Goal: Task Accomplishment & Management: Manage account settings

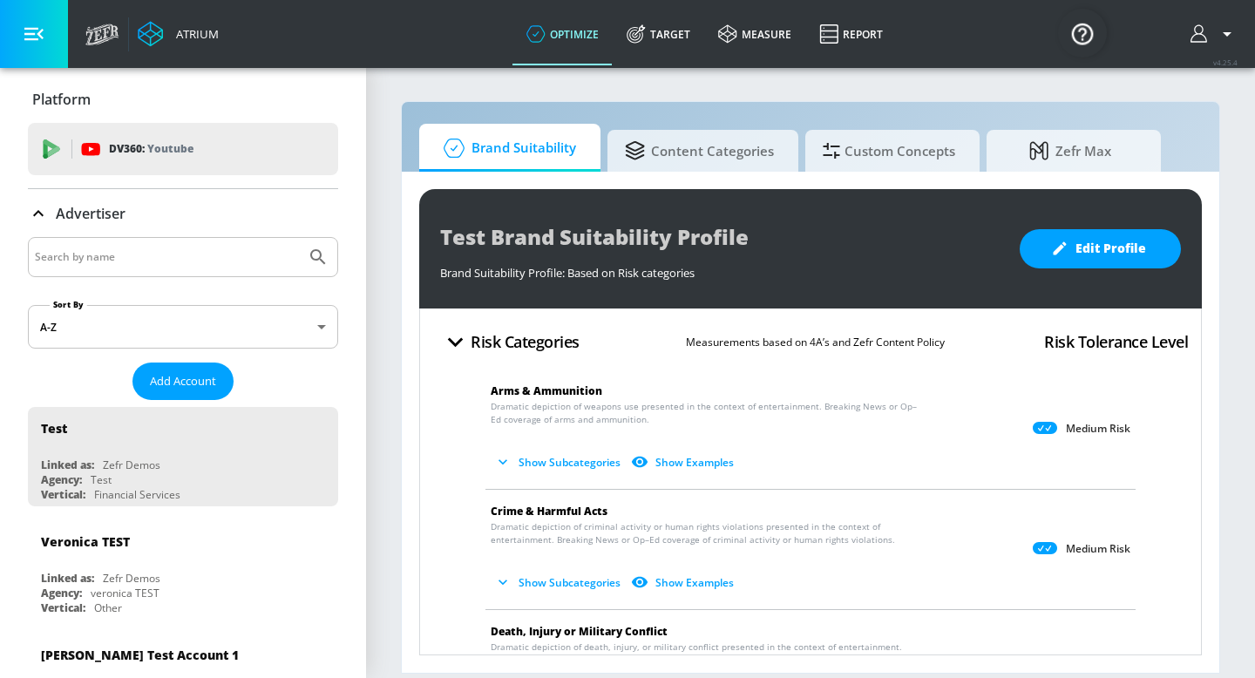
click at [172, 274] on div at bounding box center [183, 257] width 310 height 40
click at [130, 258] on input "Search by name" at bounding box center [167, 257] width 264 height 23
type input "[PERSON_NAME]"
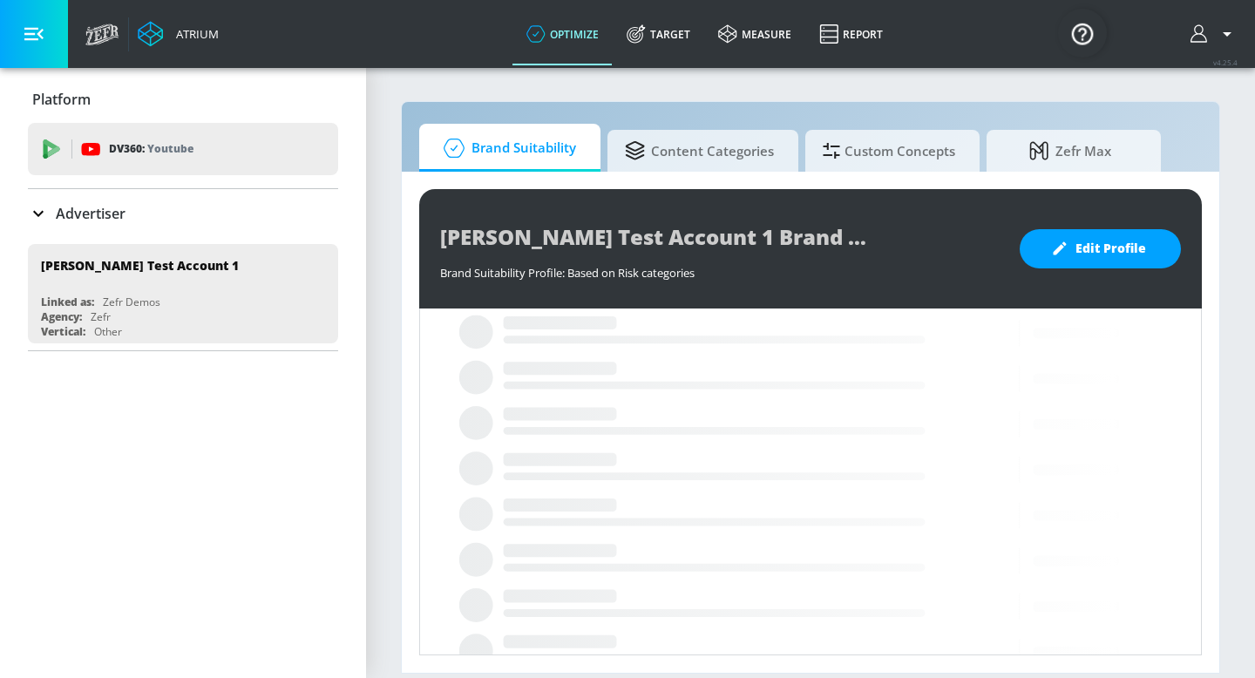
click at [83, 214] on p "Advertiser" at bounding box center [91, 213] width 70 height 19
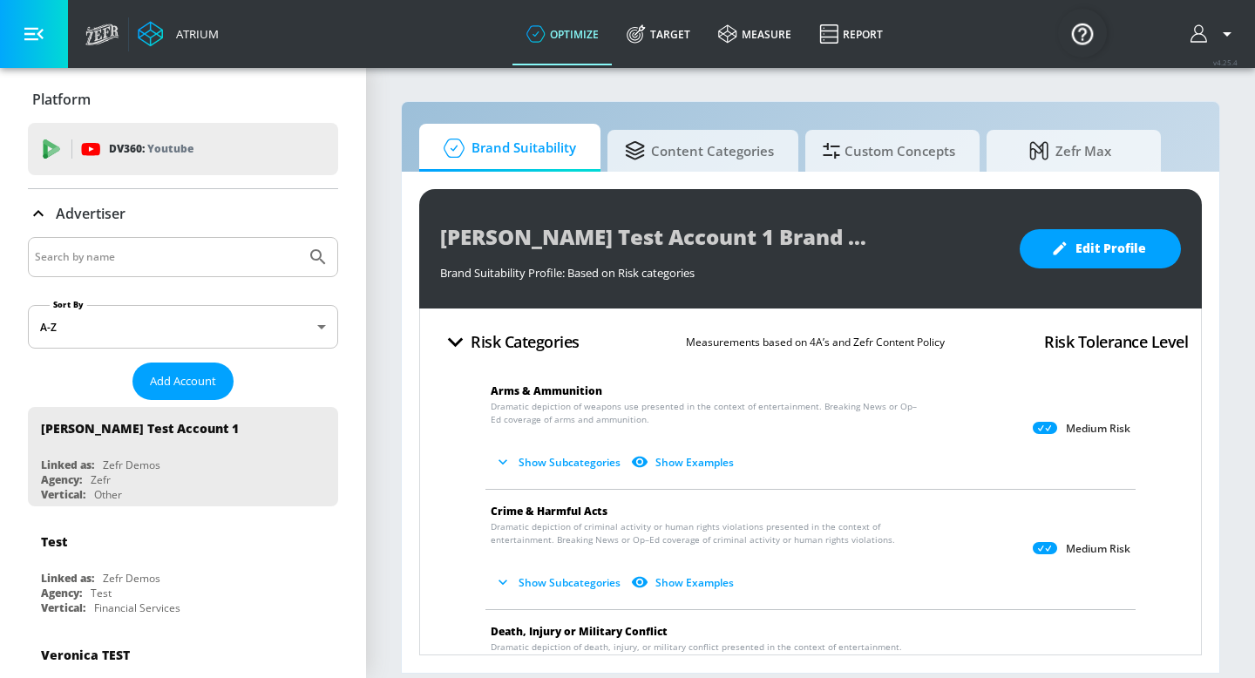
click at [85, 252] on input "Search by name" at bounding box center [167, 257] width 264 height 23
type input "[PERSON_NAME]"
click at [299, 238] on button "Submit Search" at bounding box center [318, 257] width 38 height 38
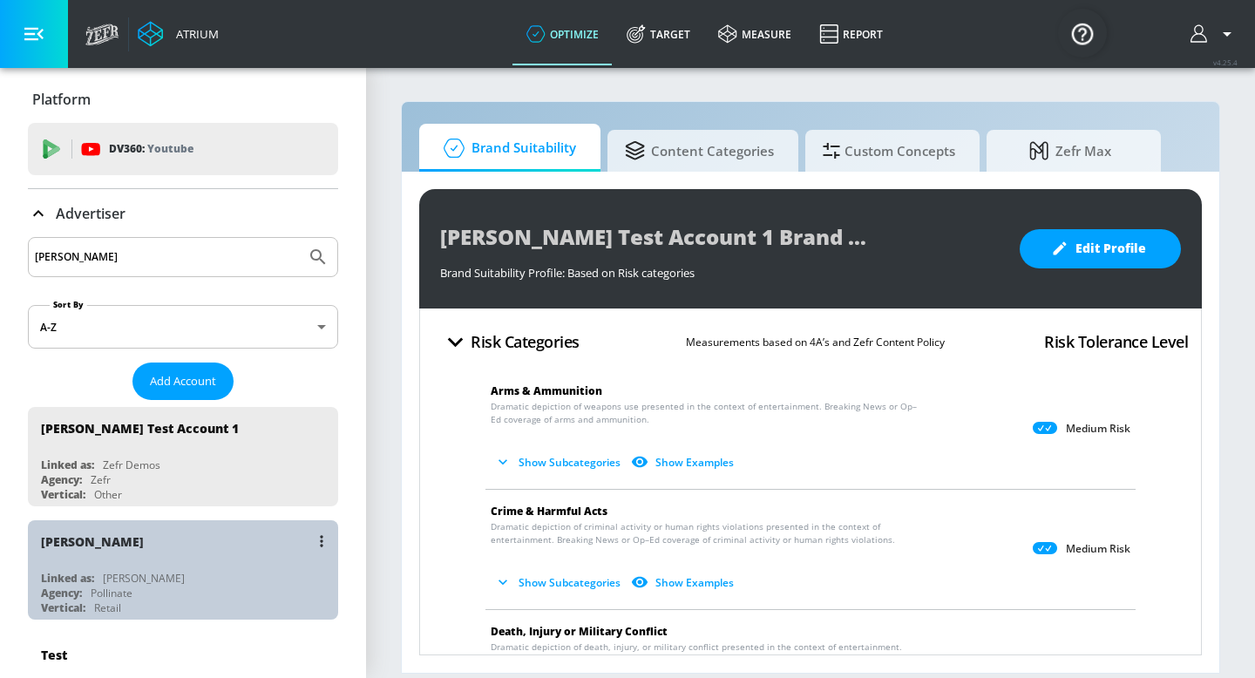
click at [118, 588] on div "Pollinate" at bounding box center [112, 593] width 42 height 15
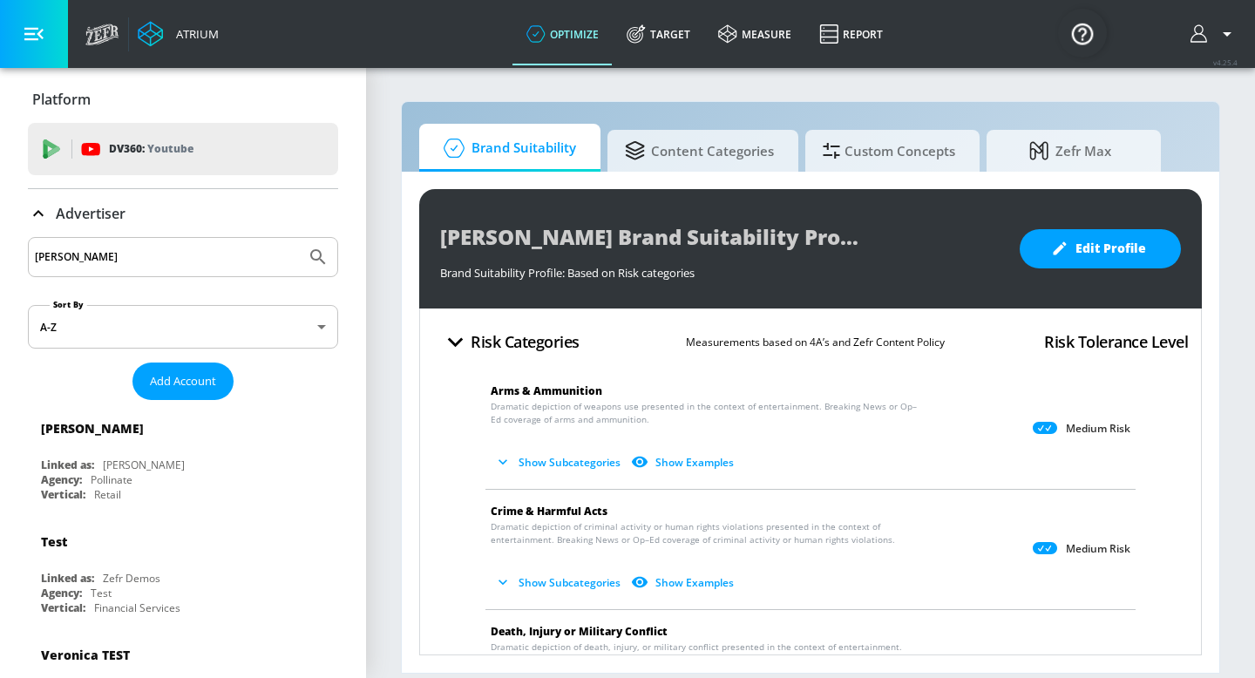
click at [32, 213] on icon at bounding box center [38, 213] width 21 height 21
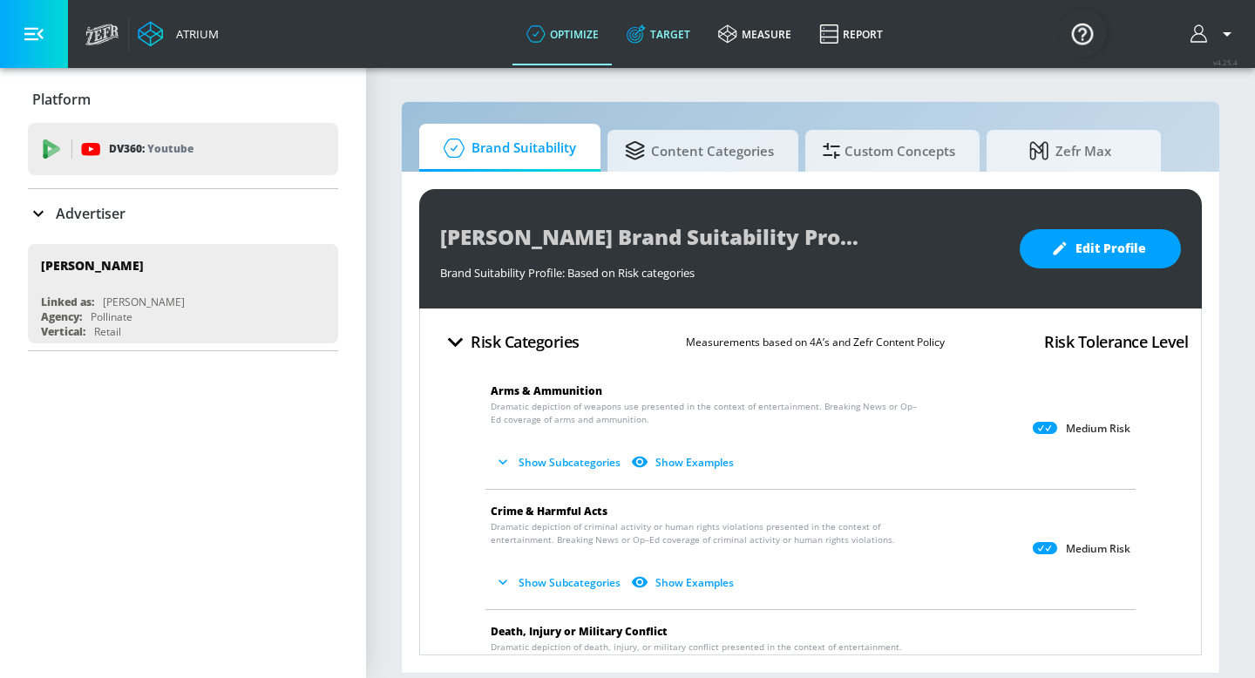
click at [675, 50] on link "Target" at bounding box center [659, 34] width 92 height 63
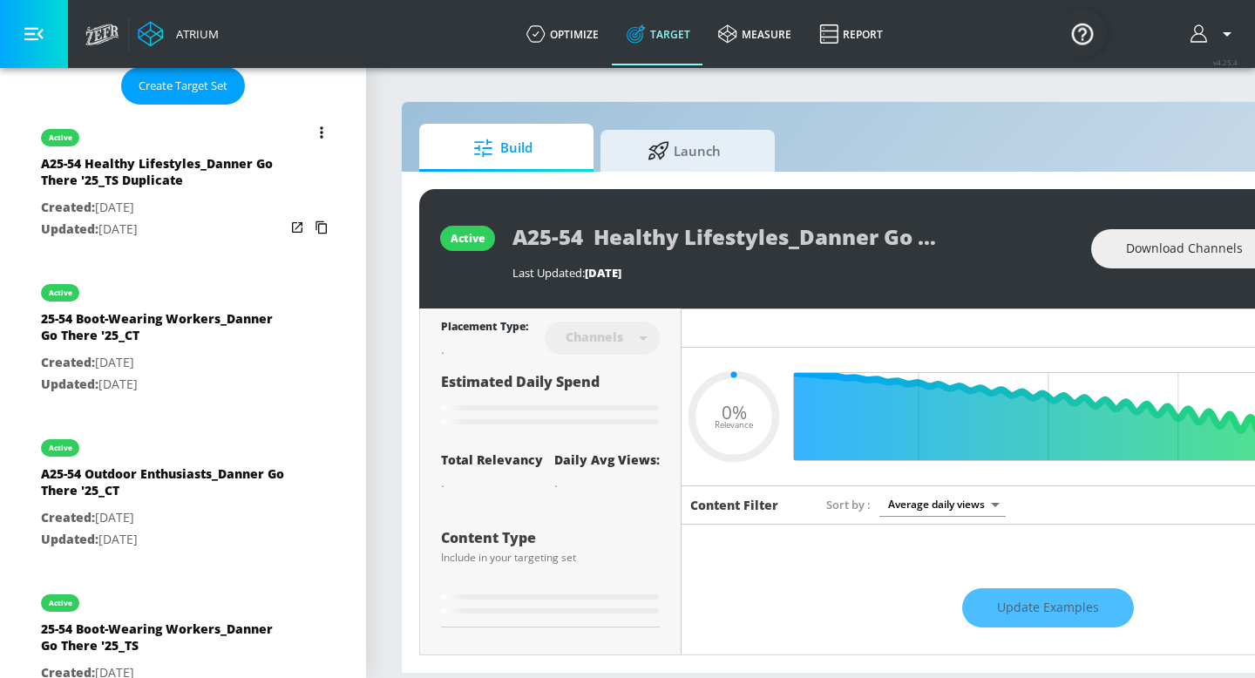
scroll to position [292, 0]
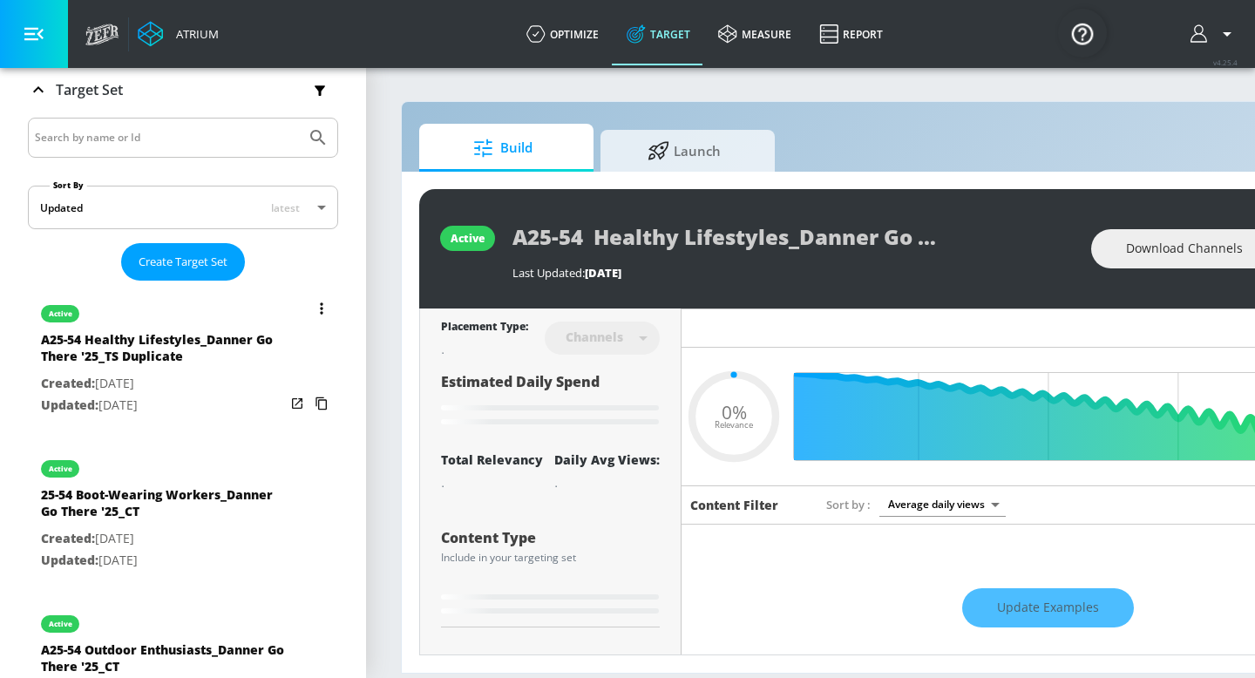
click at [316, 309] on button "list of Target Set" at bounding box center [321, 308] width 24 height 24
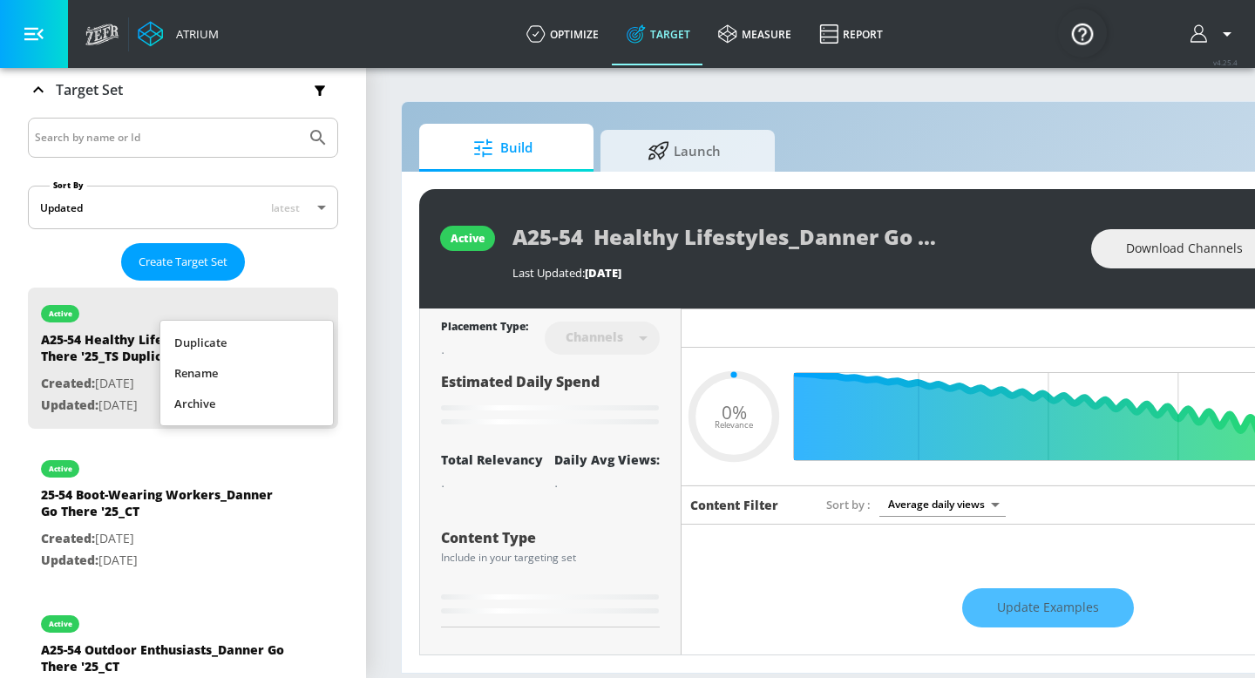
click at [259, 371] on li "Rename" at bounding box center [246, 373] width 173 height 31
type input "0.05"
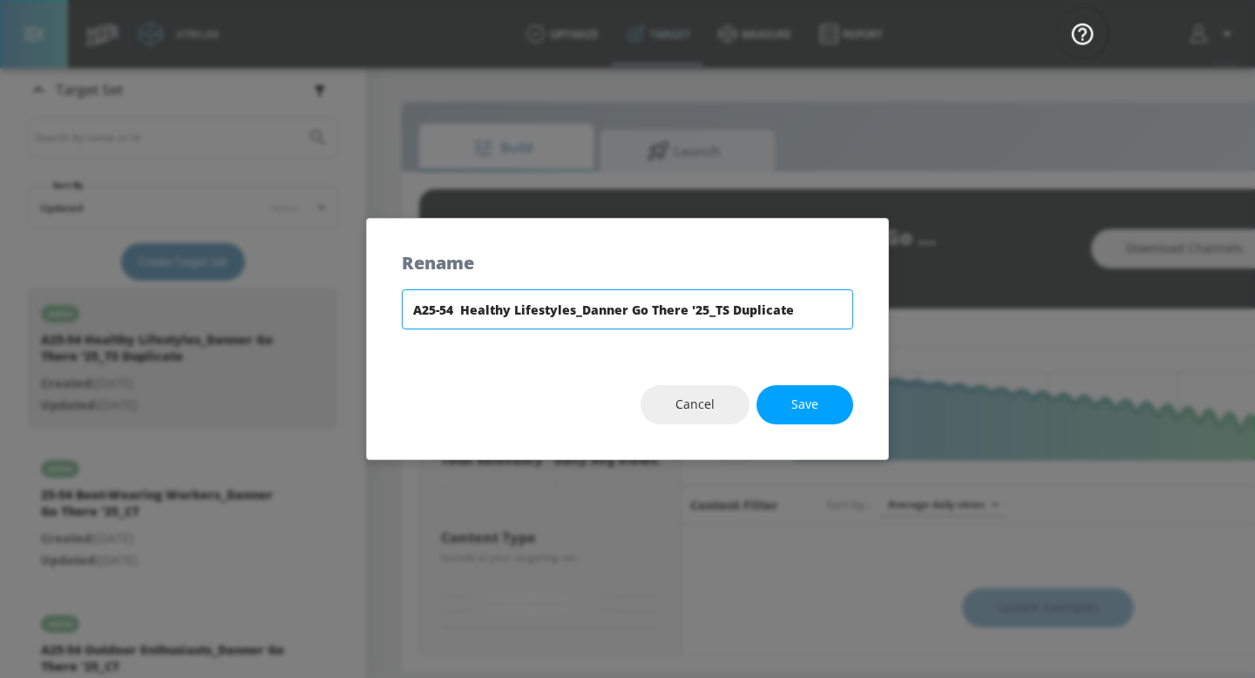
drag, startPoint x: 800, startPoint y: 312, endPoint x: 722, endPoint y: 309, distance: 78.5
click at [722, 309] on input "A25-54 Healthy Lifestyles_Danner Go There '25_TS Duplicate" at bounding box center [627, 309] width 451 height 40
type input "A25-54 Healthy Lifestyles_Danner Go There '25_CT"
click at [810, 395] on span "Save" at bounding box center [804, 405] width 27 height 22
type input "A25-54 Healthy Lifestyles_Danner Go There '25_CT"
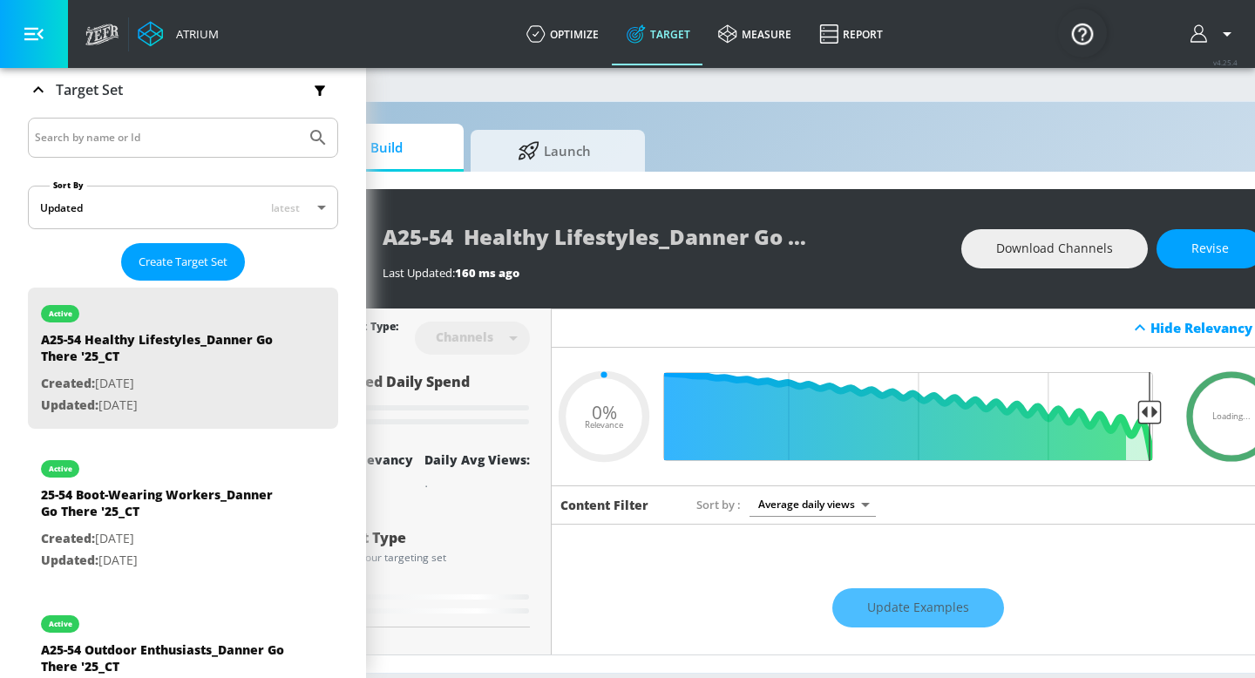
scroll to position [0, 138]
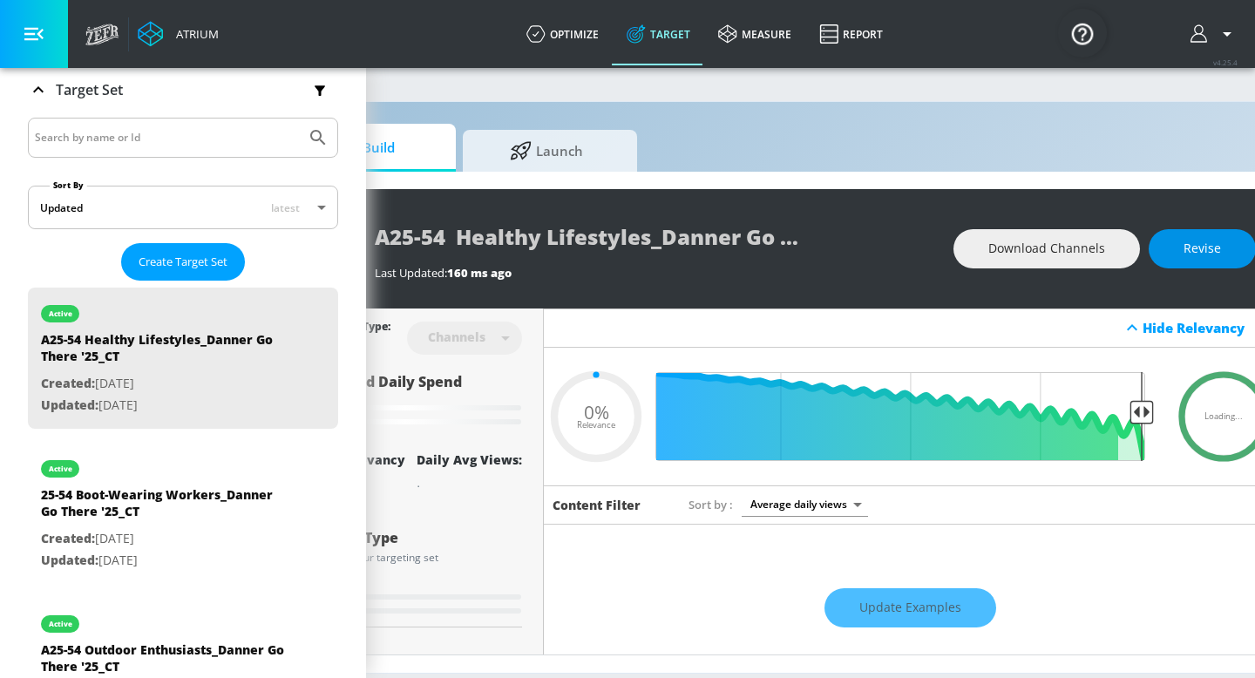
click at [1185, 249] on span "Revise" at bounding box center [1202, 249] width 37 height 22
type input "0.05"
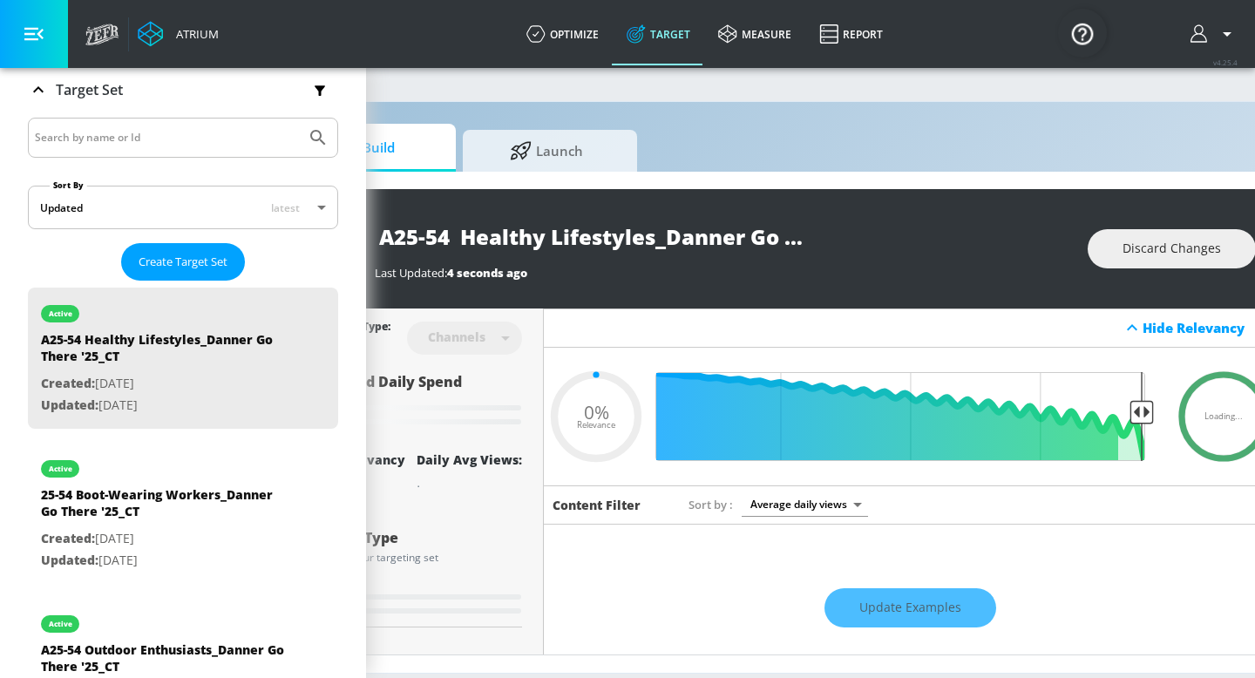
type input "A25-54 Healthy Lifestyles_Danner Go There '25_TS Duplicate"
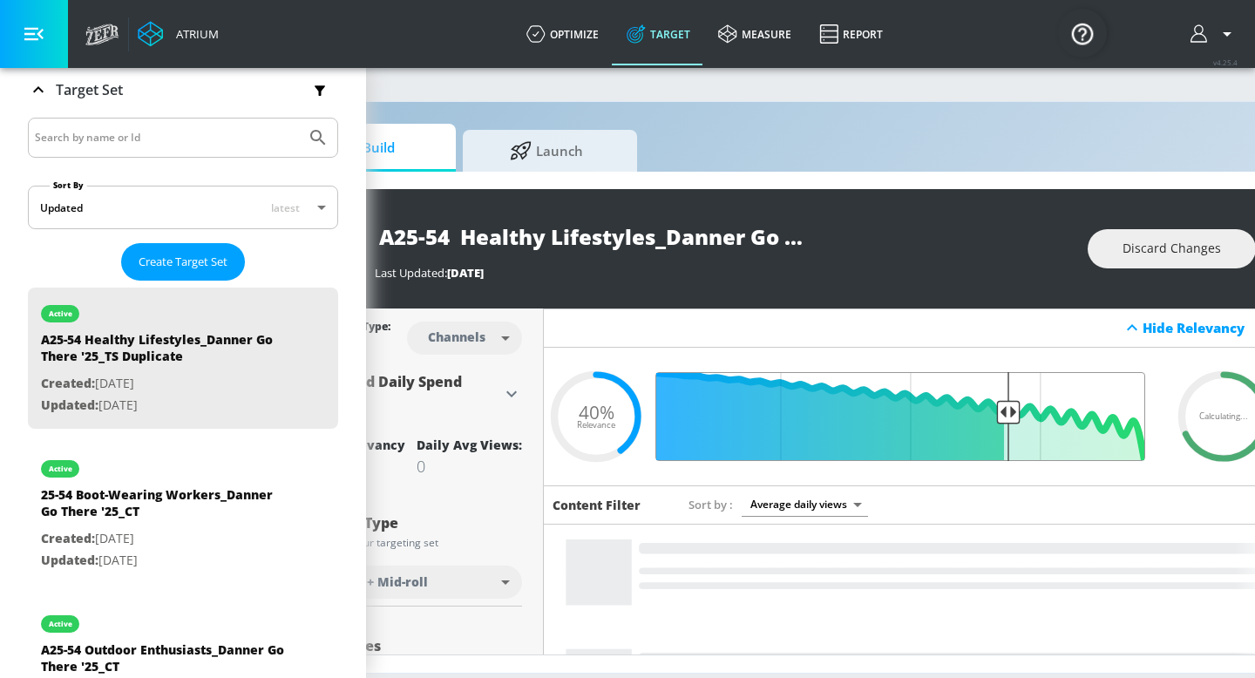
drag, startPoint x: 969, startPoint y: 413, endPoint x: 1009, endPoint y: 411, distance: 40.2
click at [1010, 411] on input "Final Threshold" at bounding box center [910, 416] width 488 height 89
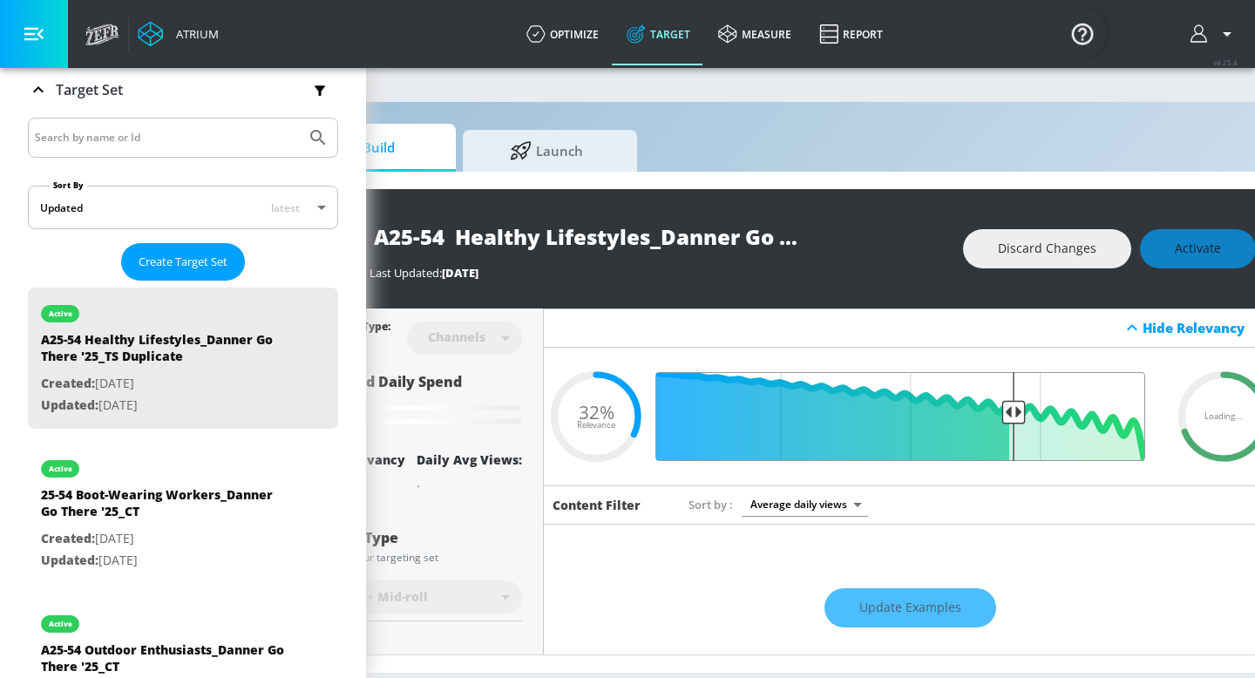
click at [1012, 411] on input "Final Threshold" at bounding box center [910, 416] width 488 height 89
click at [1016, 410] on input "Final Threshold" at bounding box center [910, 416] width 488 height 89
click at [1177, 250] on div "Discard Changes Activate" at bounding box center [1109, 248] width 293 height 39
click at [913, 607] on div "Update Examples" at bounding box center [910, 608] width 732 height 61
click at [865, 602] on div "Update Examples" at bounding box center [910, 608] width 732 height 61
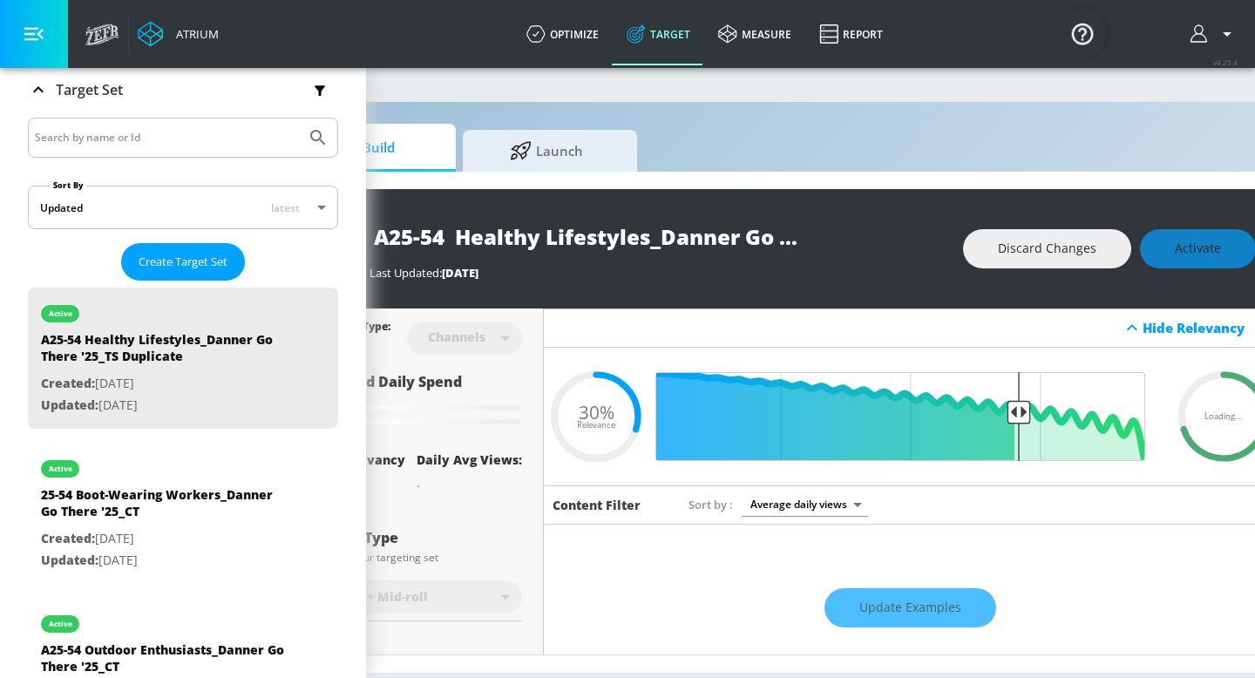
click at [889, 607] on div "Update Examples" at bounding box center [910, 608] width 732 height 61
click at [1205, 239] on div "Discard Changes Activate" at bounding box center [1109, 248] width 293 height 39
click at [1200, 256] on div "Discard Changes Activate" at bounding box center [1109, 248] width 293 height 39
click at [836, 609] on div "Update Examples" at bounding box center [910, 608] width 732 height 61
click at [866, 609] on div "Update Examples" at bounding box center [910, 608] width 732 height 61
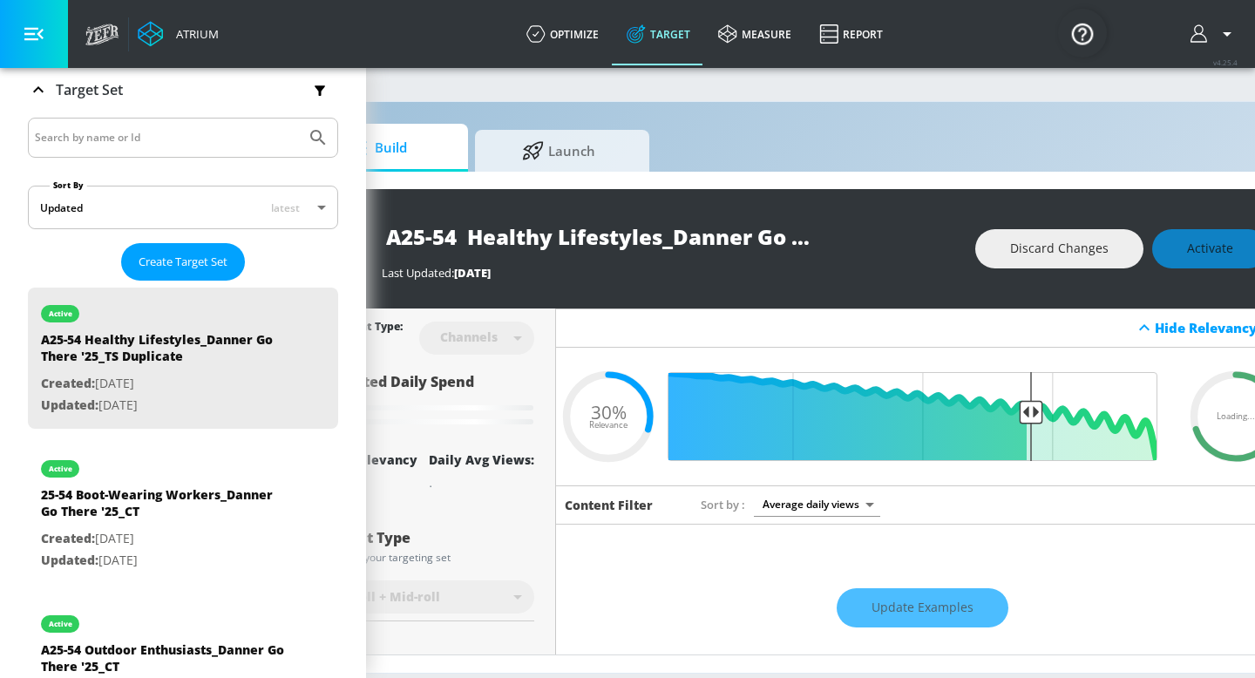
scroll to position [0, 132]
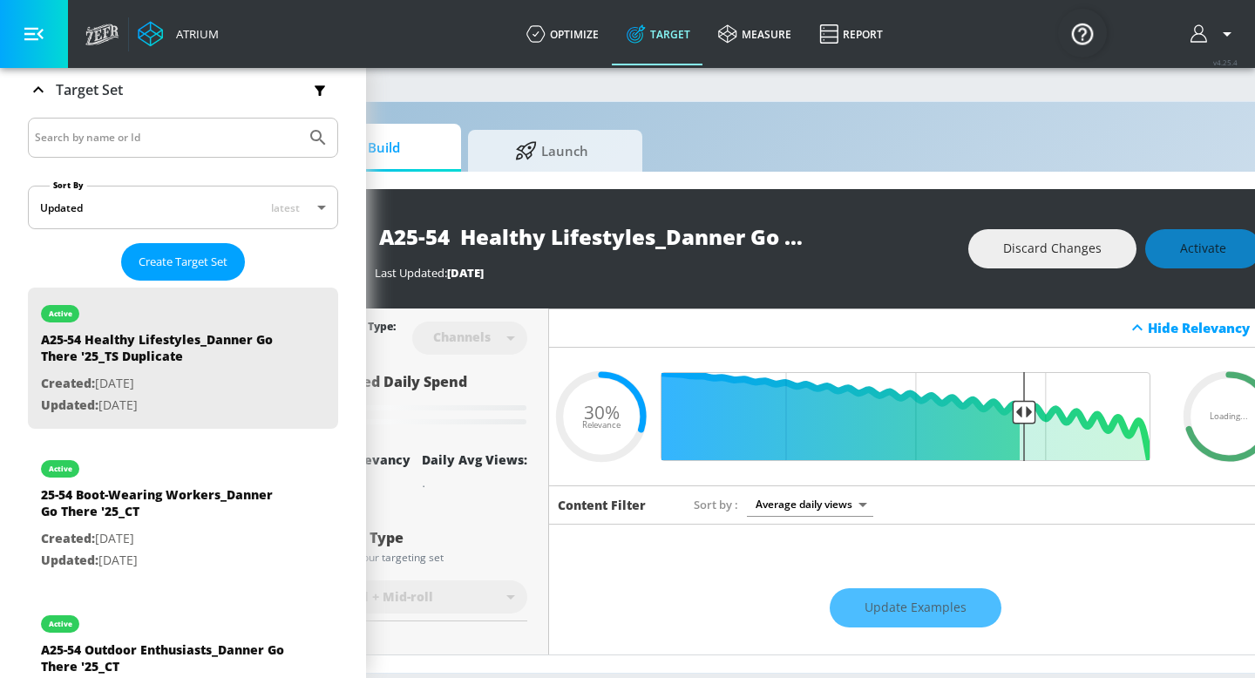
type input "0.32"
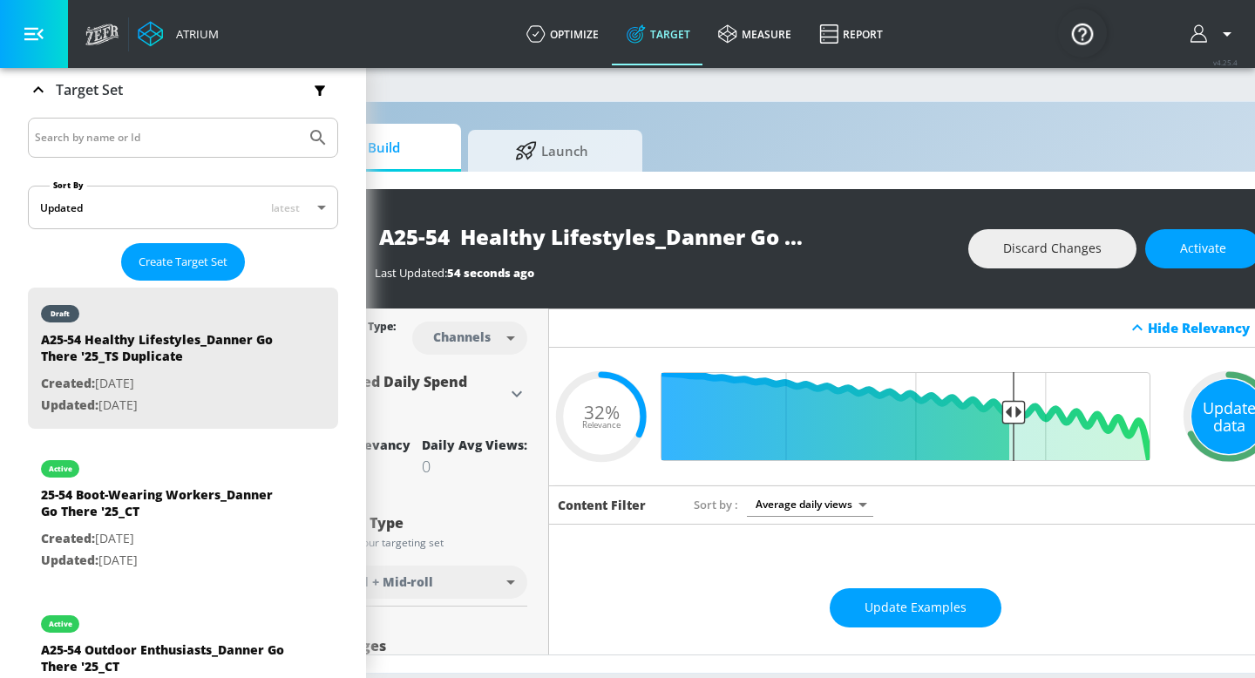
click at [1215, 423] on div "Update data" at bounding box center [1228, 416] width 75 height 75
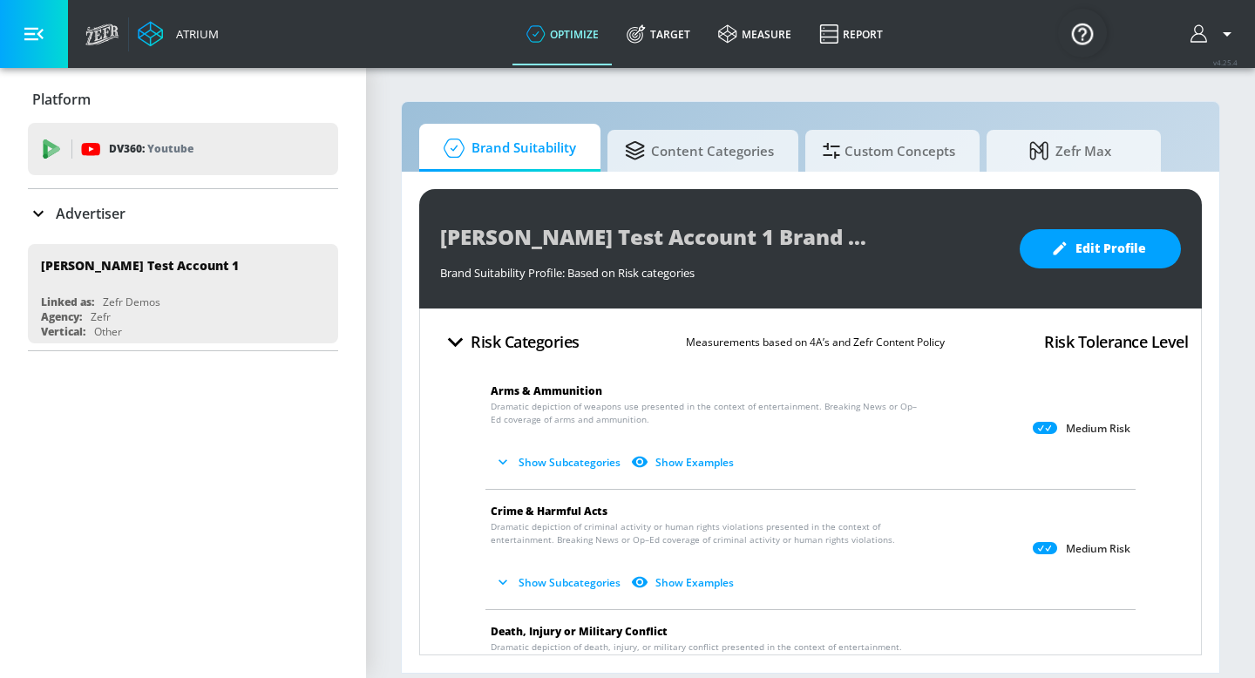
click at [98, 211] on p "Advertiser" at bounding box center [91, 213] width 70 height 19
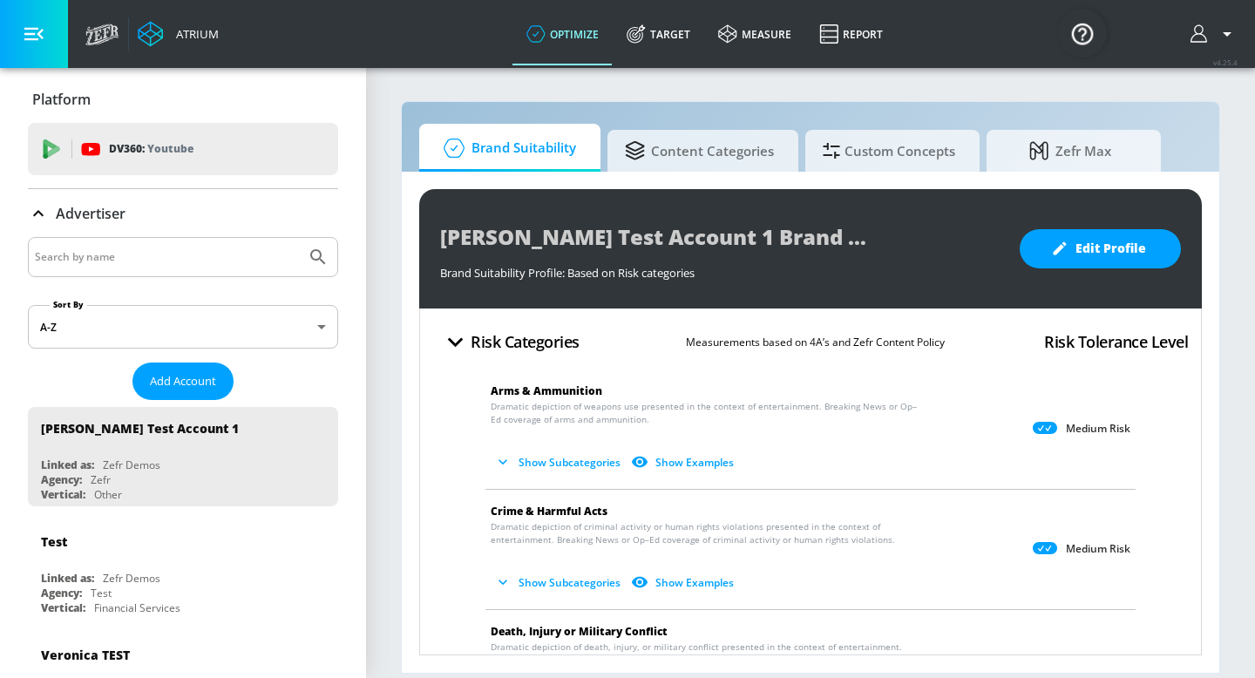
click at [109, 255] on input "Search by name" at bounding box center [167, 257] width 264 height 23
type input "[PERSON_NAME]"
click at [299, 238] on button "Submit Search" at bounding box center [318, 257] width 38 height 38
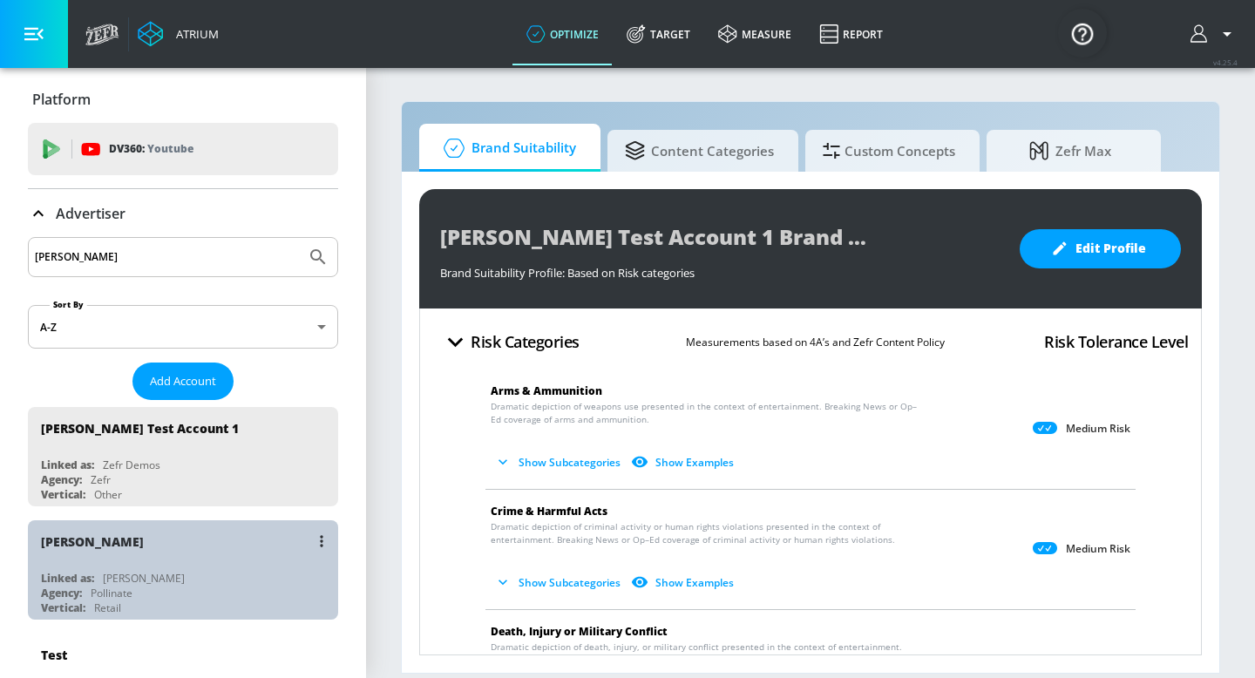
click at [111, 545] on div "[PERSON_NAME]" at bounding box center [187, 541] width 293 height 42
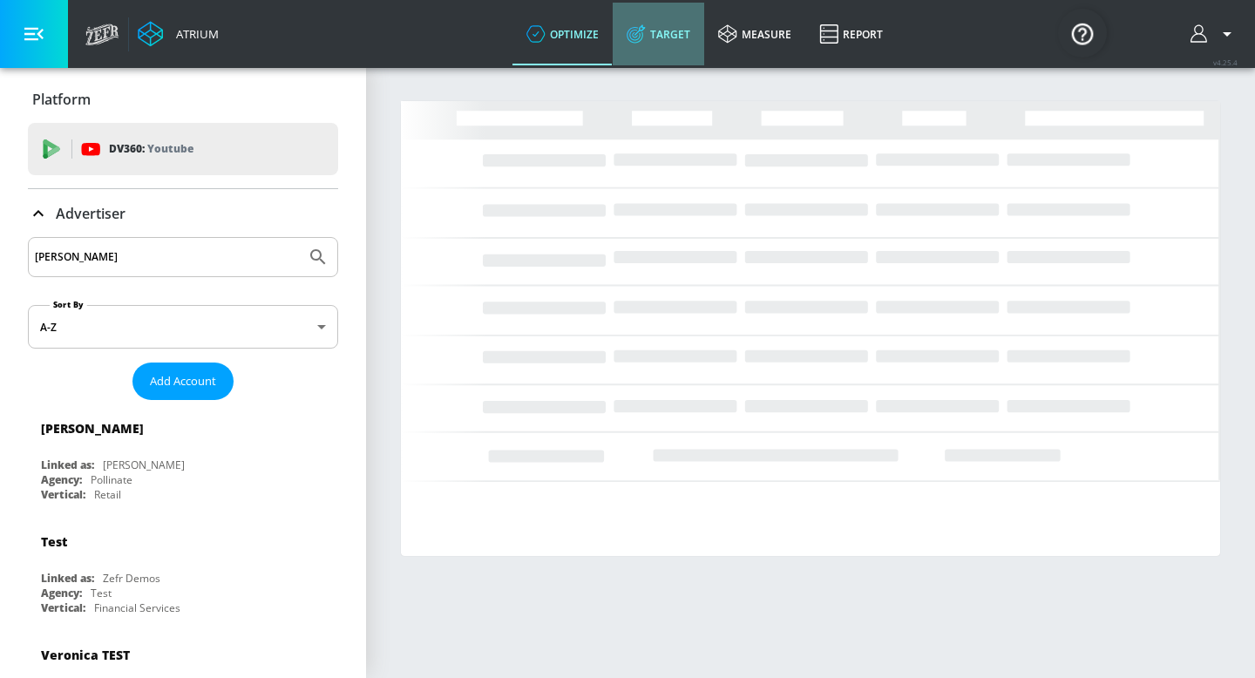
click at [668, 26] on link "Target" at bounding box center [659, 34] width 92 height 63
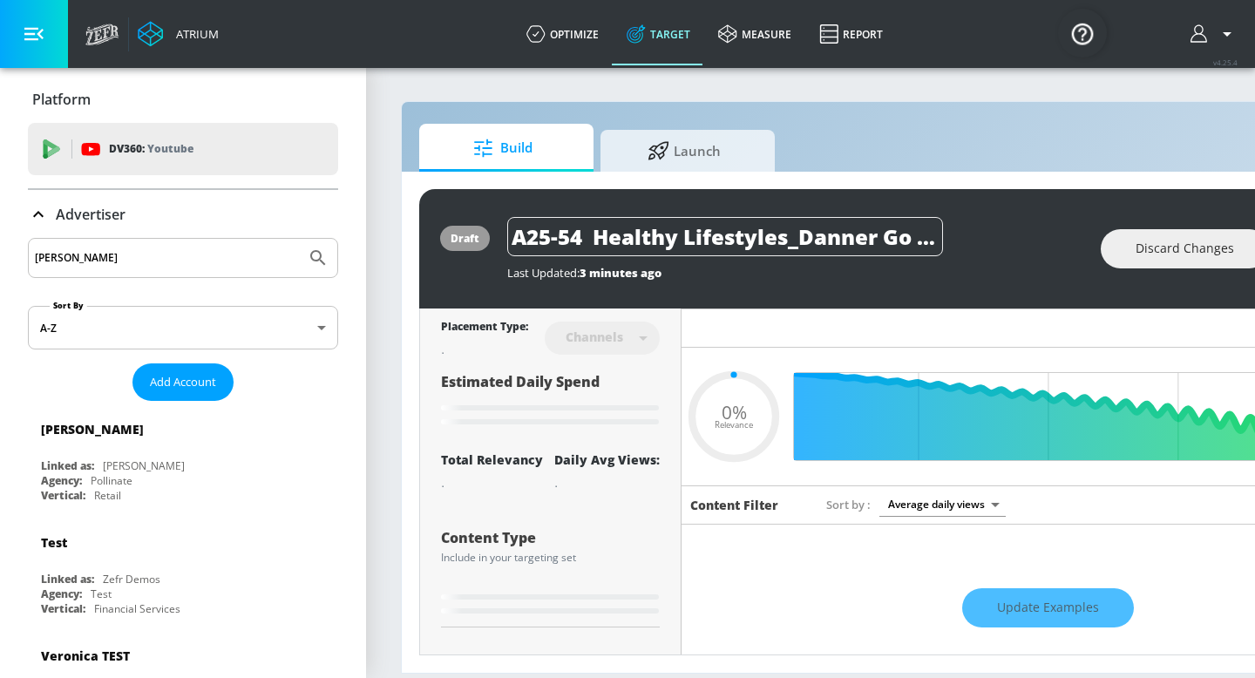
click at [44, 219] on icon at bounding box center [38, 214] width 21 height 21
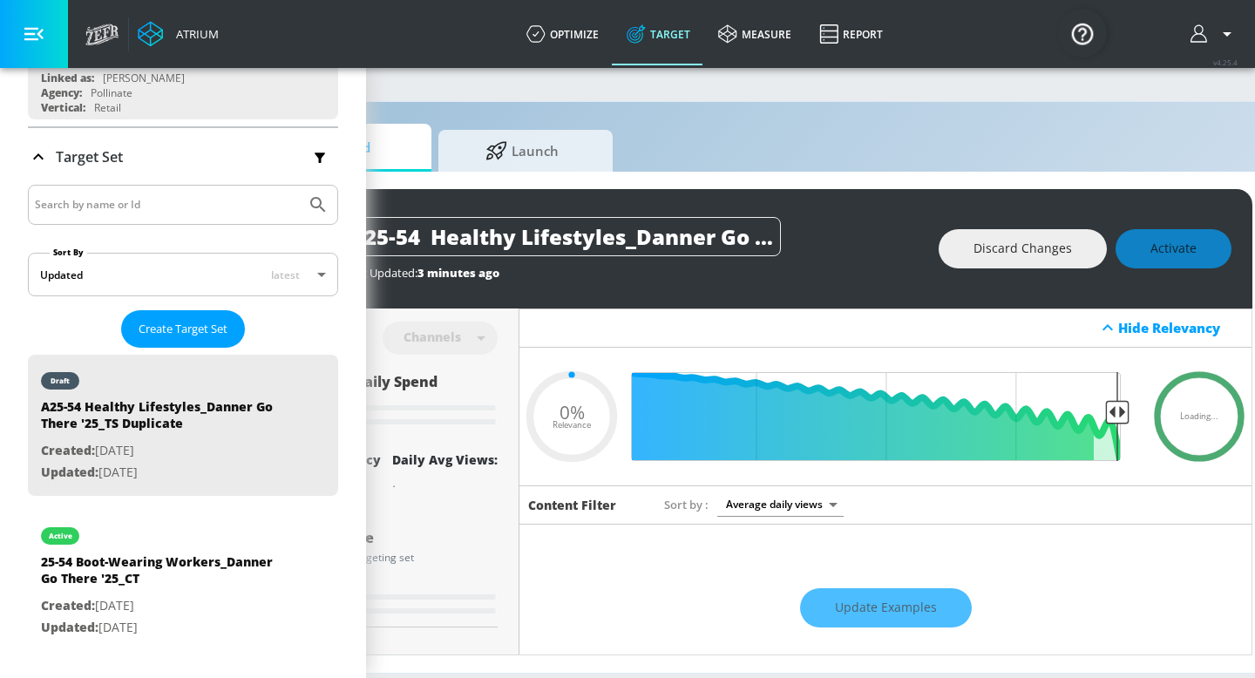
scroll to position [0, 213]
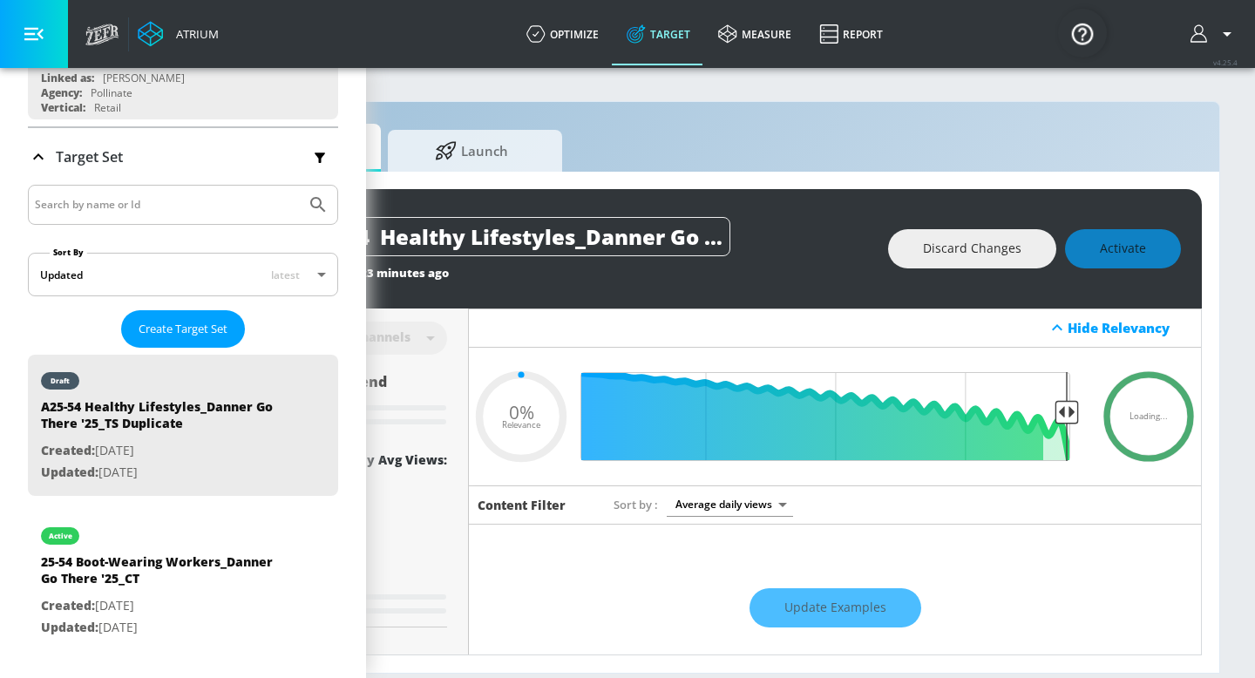
type input "0.32"
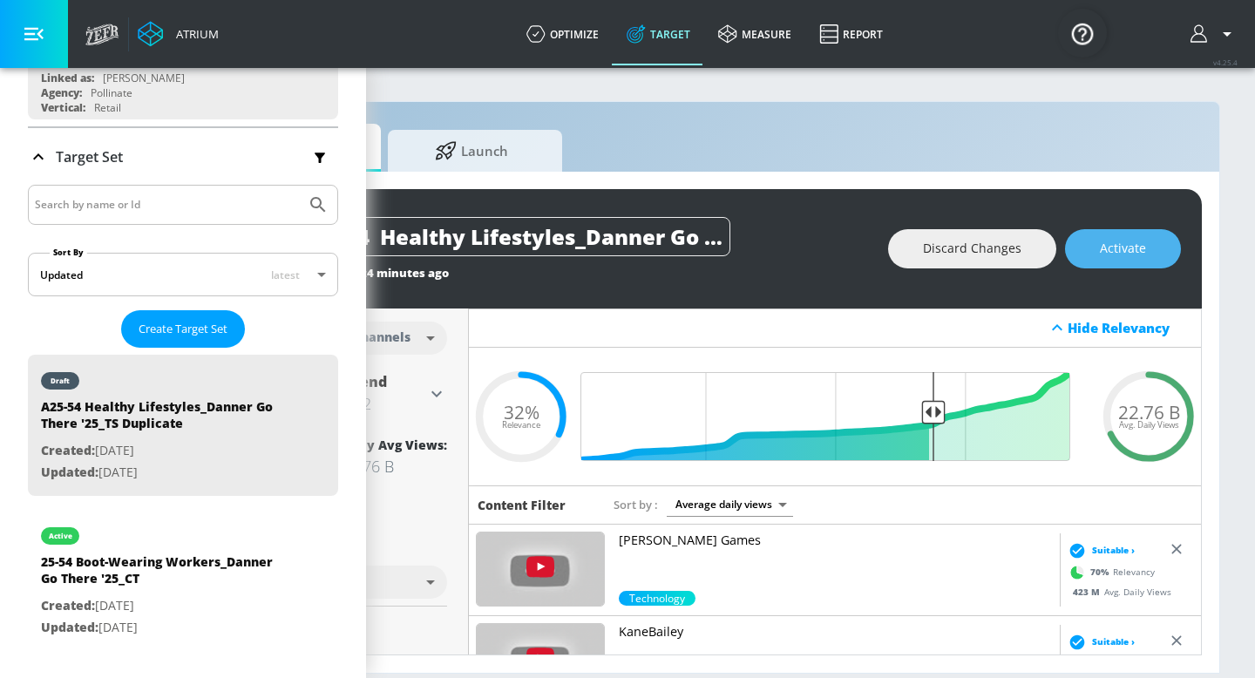
click at [1110, 256] on span "Activate" at bounding box center [1123, 249] width 46 height 22
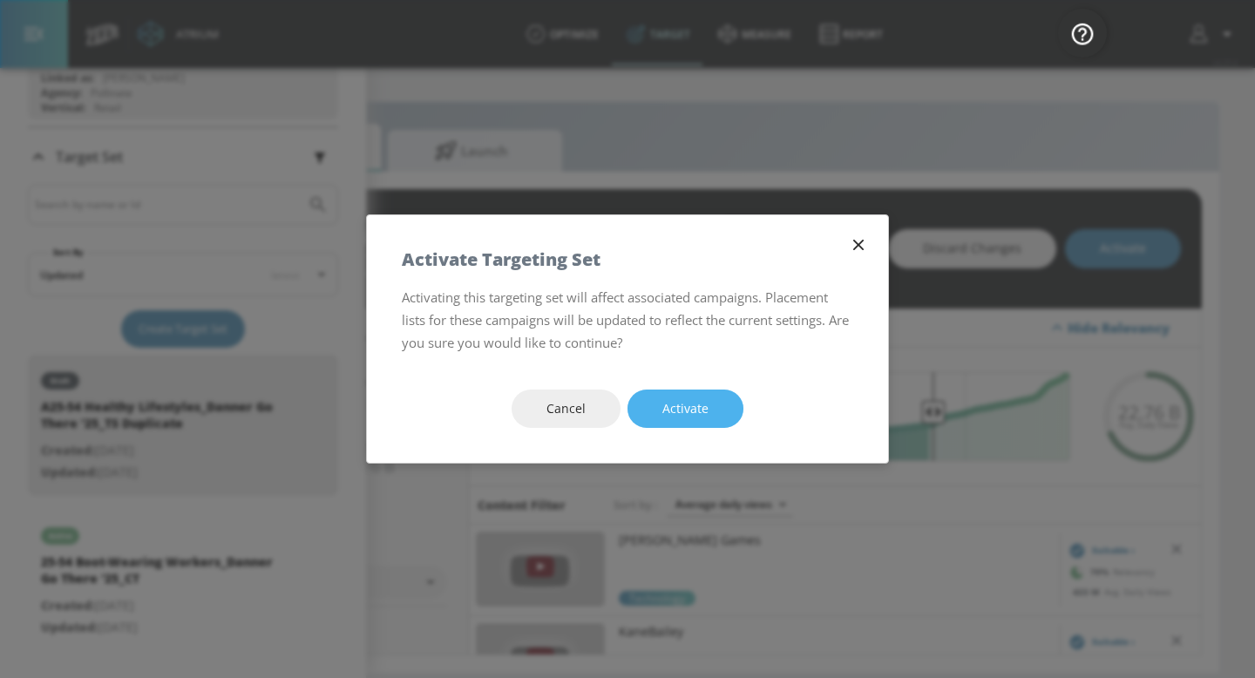
click at [696, 412] on span "Activate" at bounding box center [685, 409] width 46 height 22
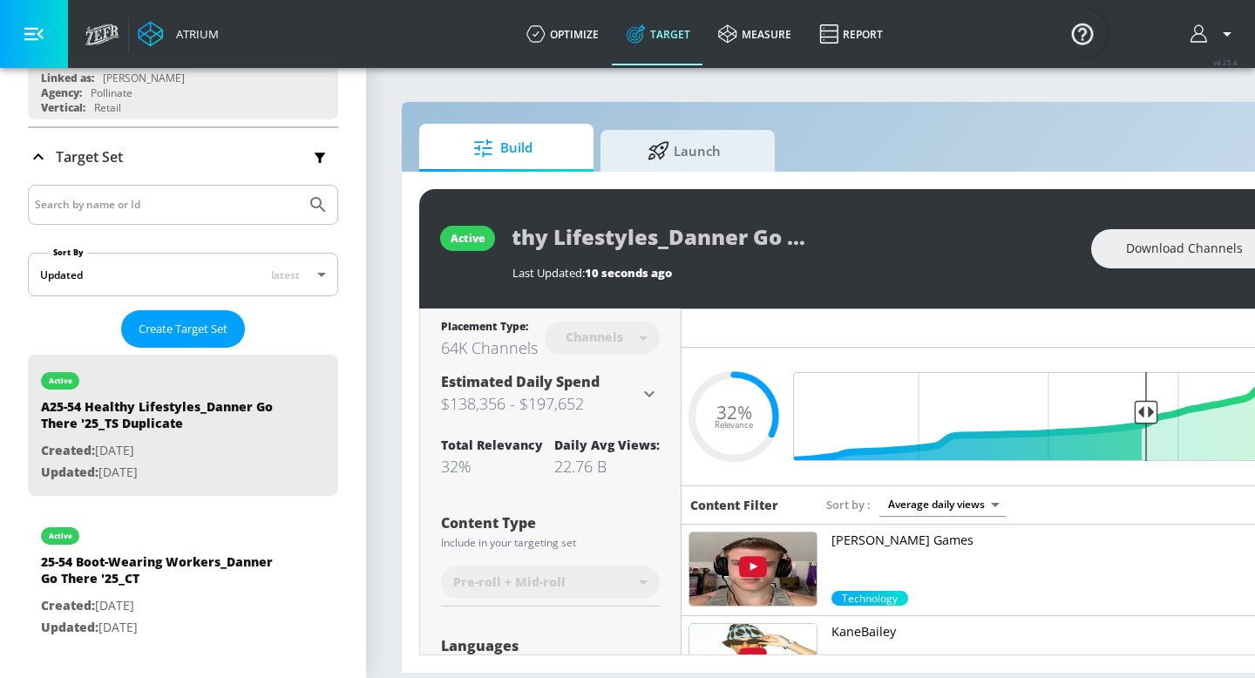
scroll to position [0, 216]
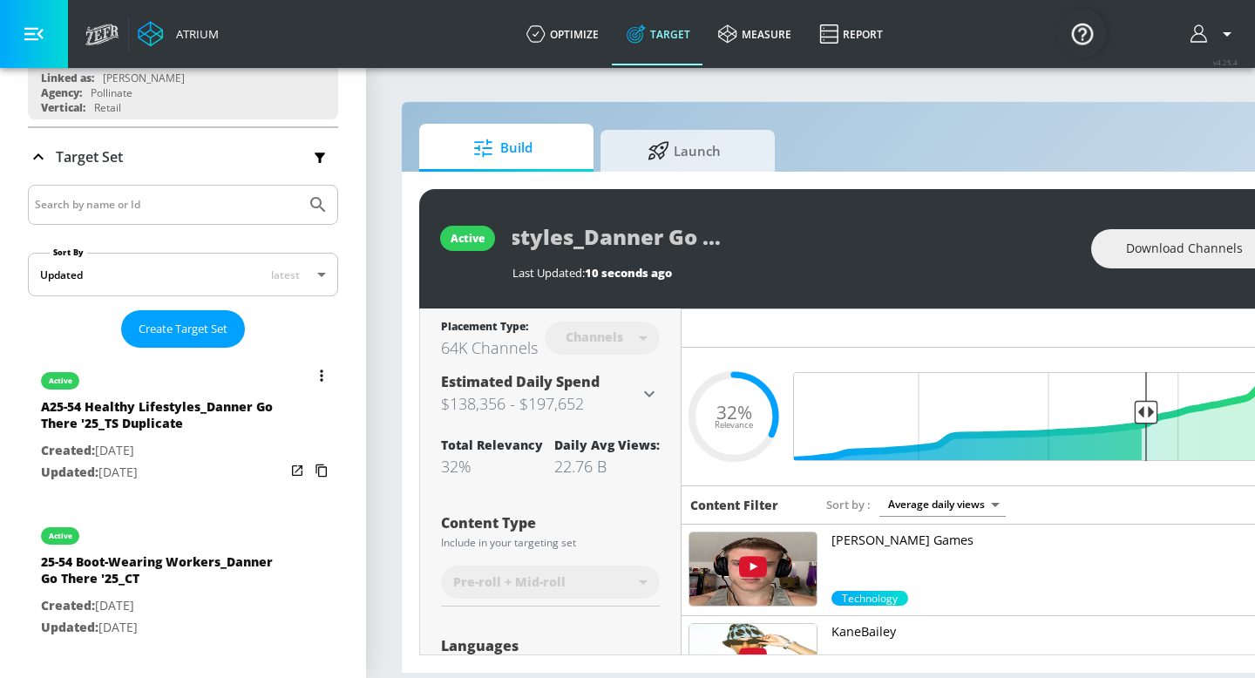
click at [316, 377] on button "list of Target Set" at bounding box center [321, 375] width 24 height 24
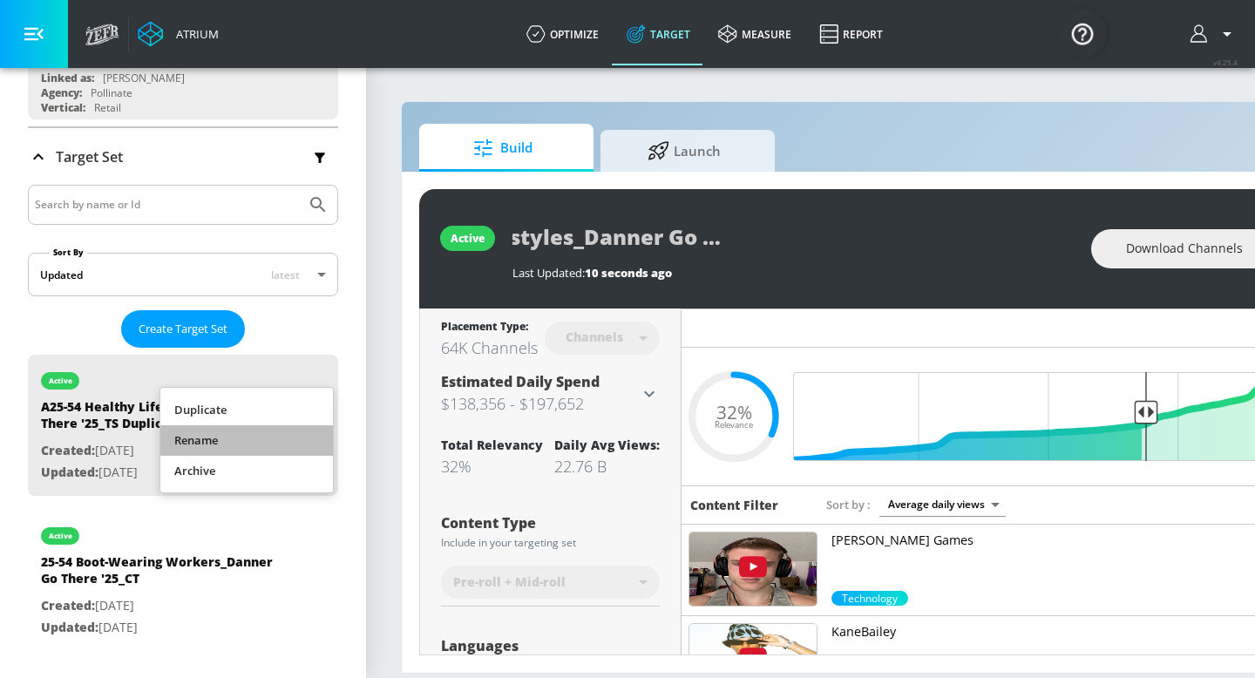
click at [284, 432] on li "Rename" at bounding box center [246, 440] width 173 height 31
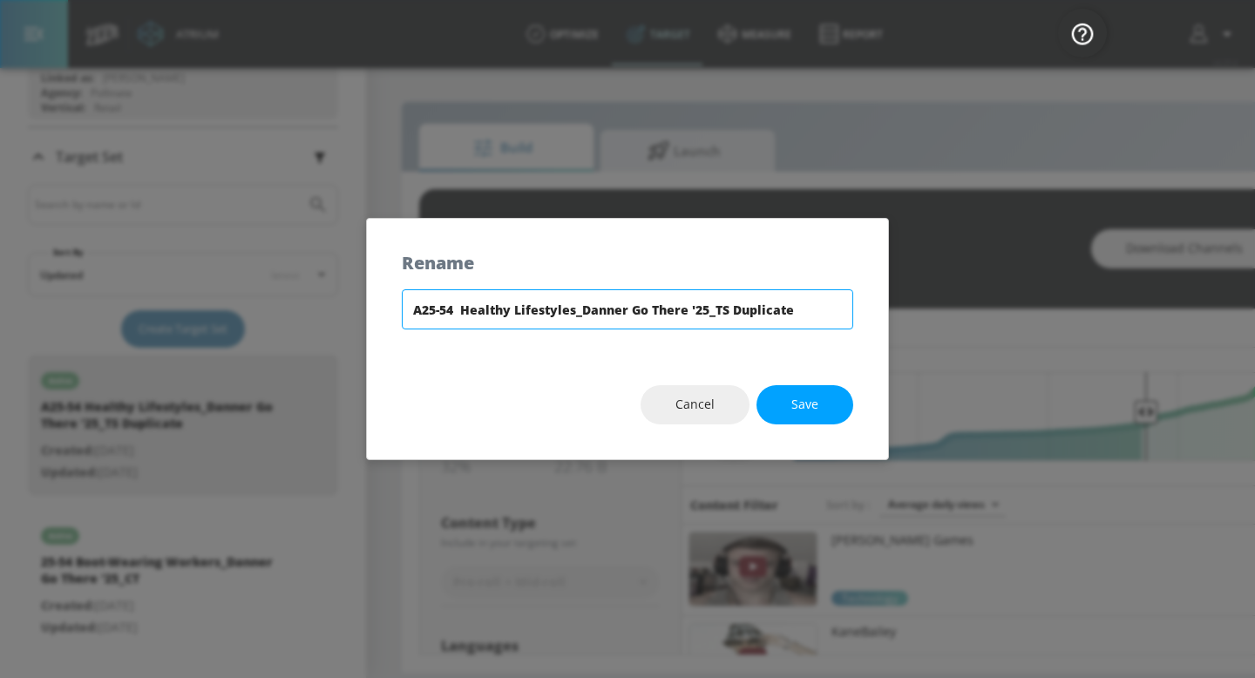
click at [790, 309] on input "A25-54 Healthy Lifestyles_Danner Go There '25_TS Duplicate" at bounding box center [627, 309] width 451 height 40
type input "A25-54 Healthy Lifestyles_Danner Go There '25_CT"
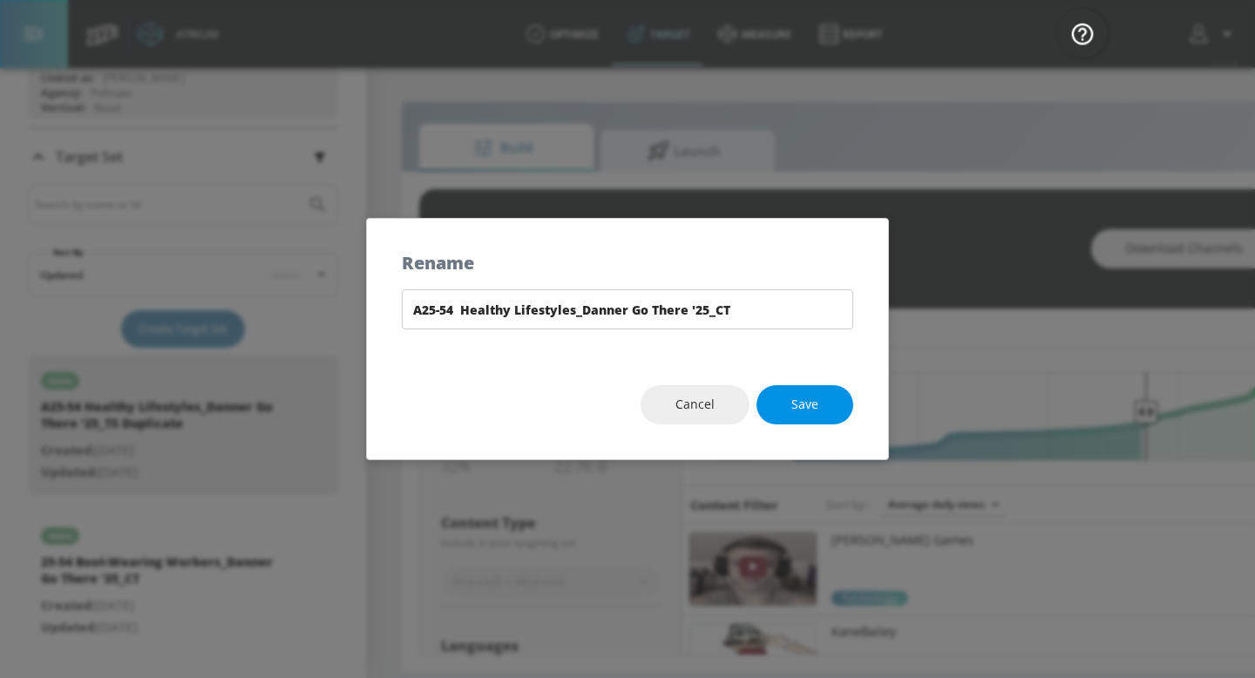
click at [813, 412] on span "Save" at bounding box center [804, 405] width 27 height 22
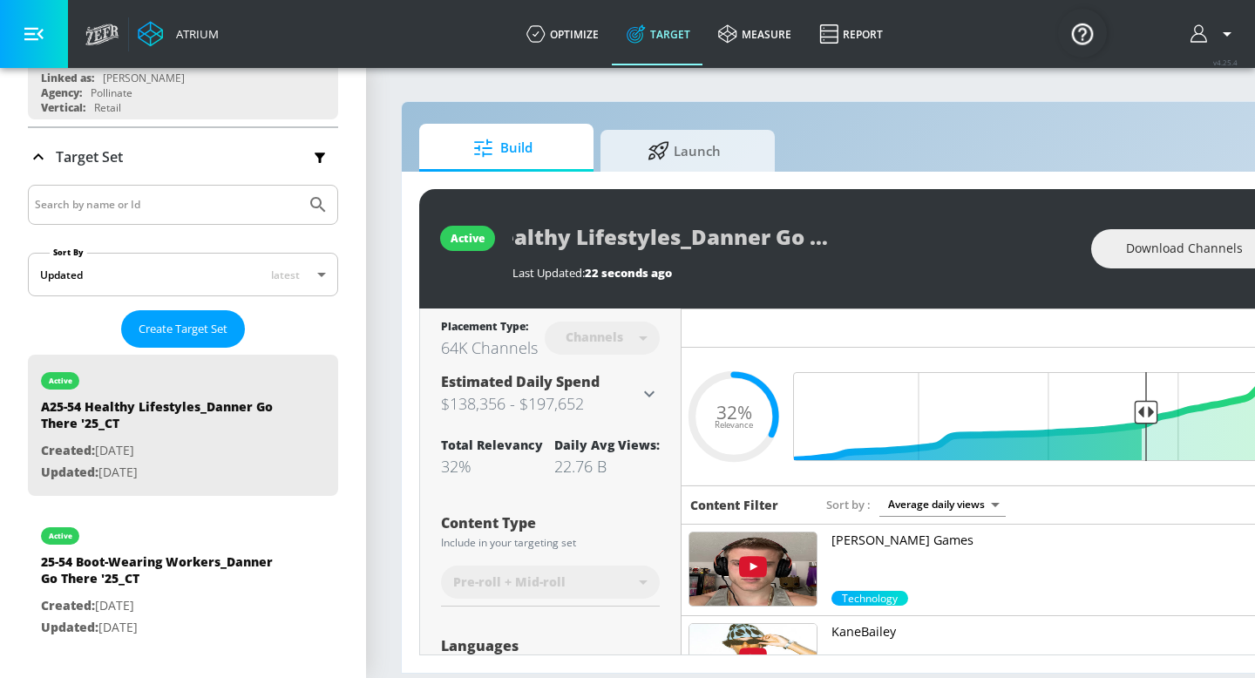
scroll to position [0, 109]
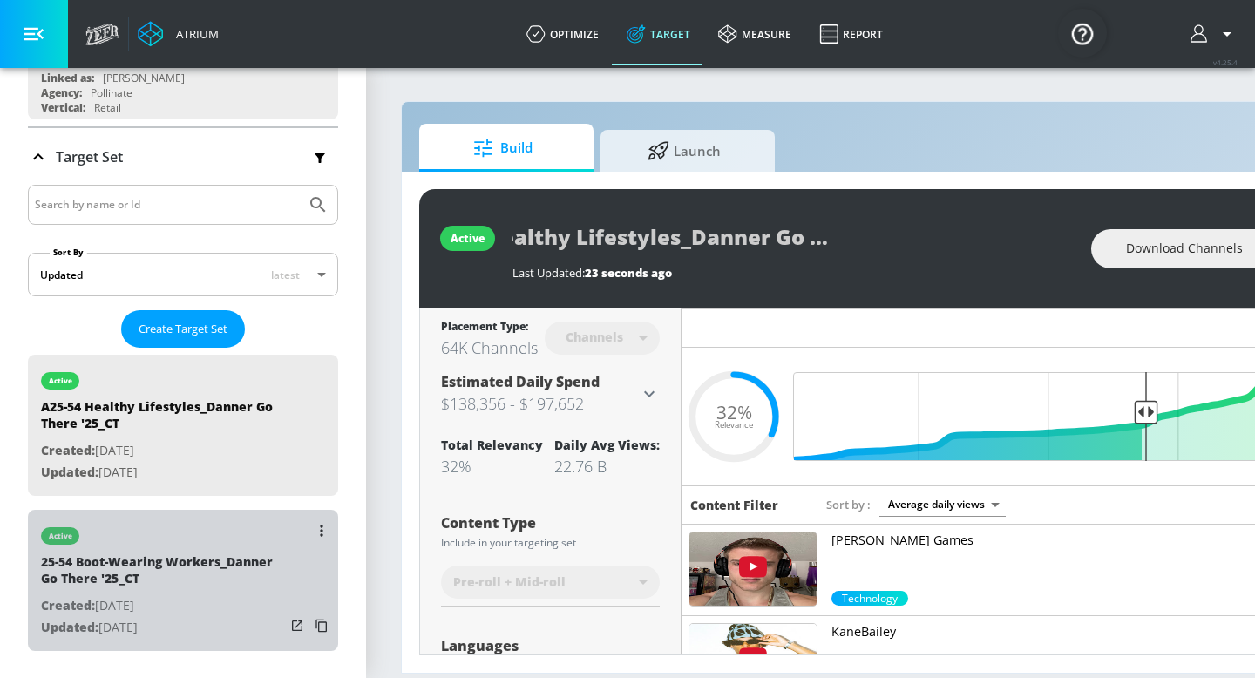
click at [235, 583] on div "25-54 Boot-Wearing Workers_Danner Go There '25_CT" at bounding box center [163, 574] width 244 height 42
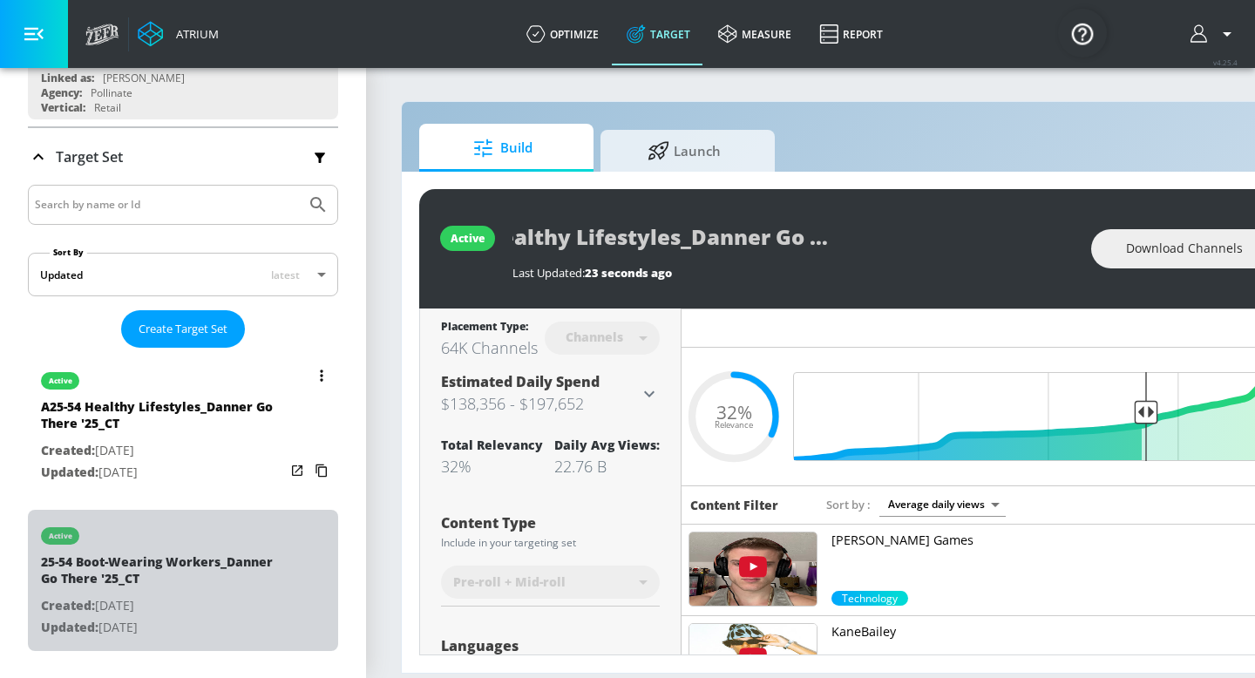
type input "25-54 Boot-Wearing Workers_Danner Go There '25_CT"
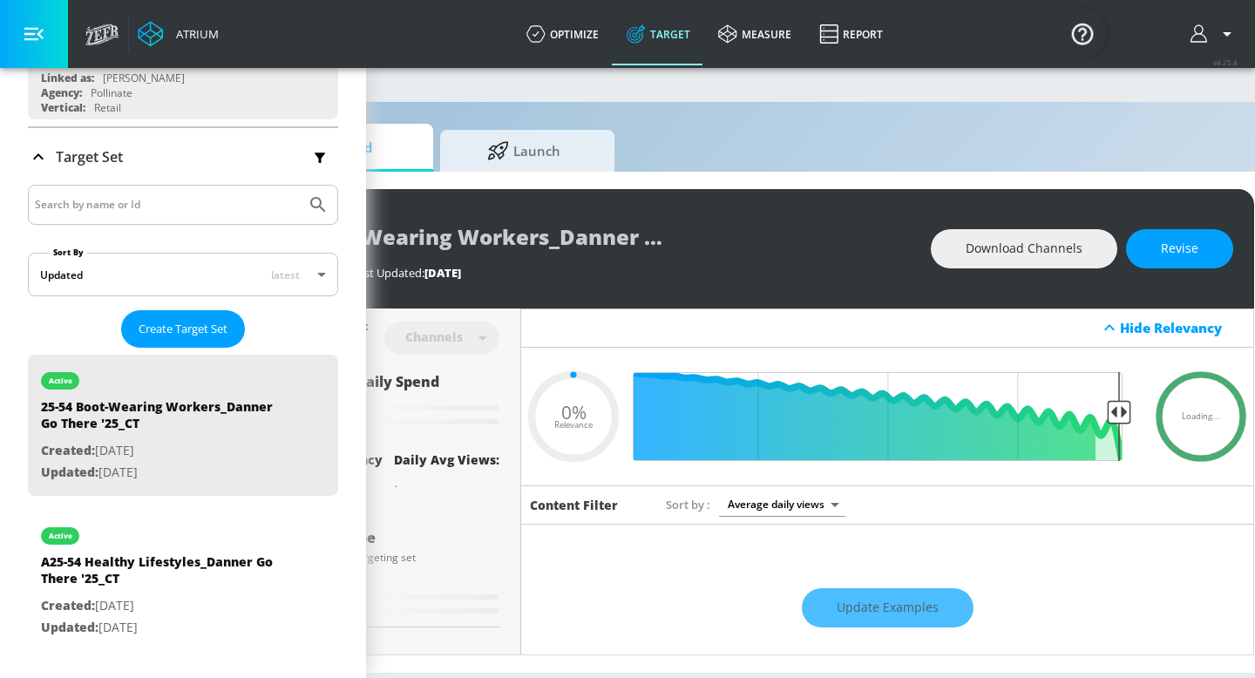
scroll to position [0, 159]
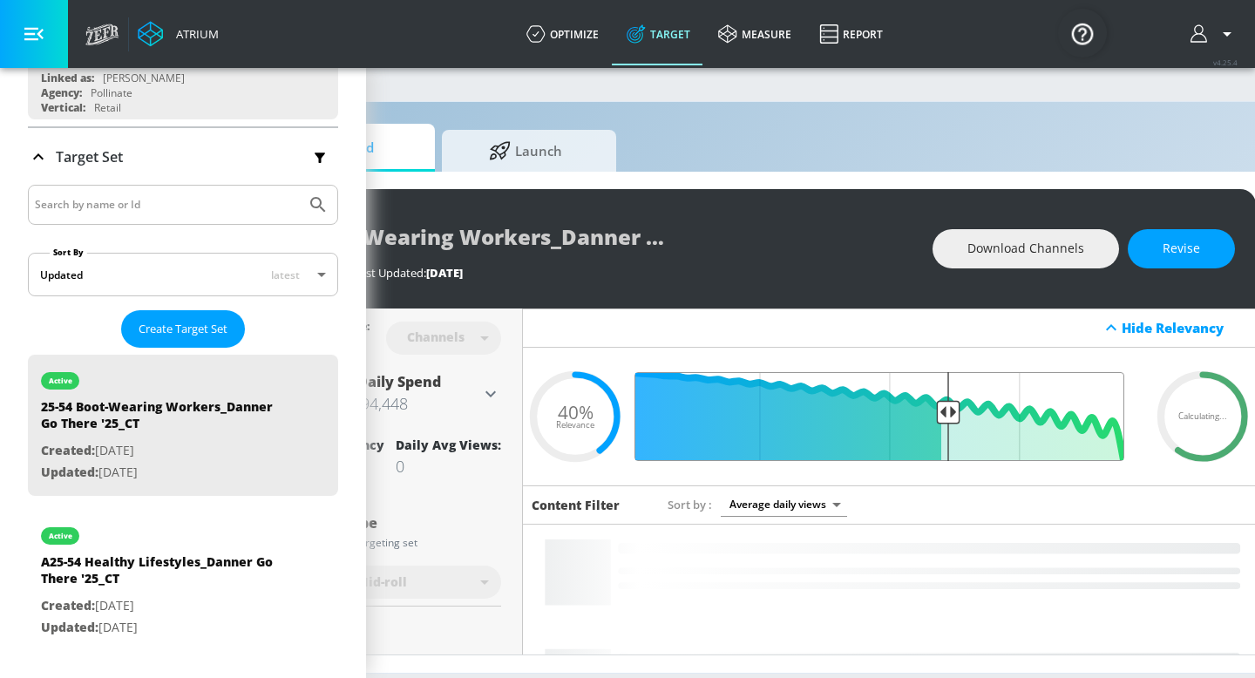
click at [961, 407] on input "Final Threshold" at bounding box center [889, 416] width 488 height 89
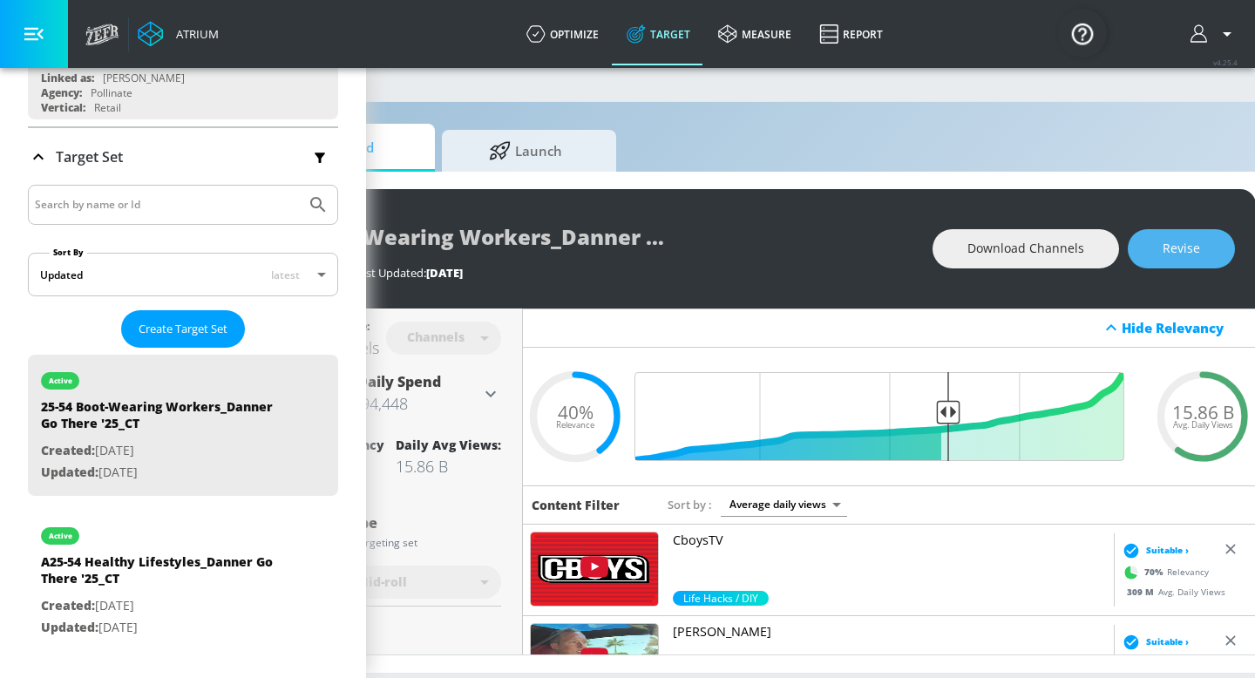
click at [1208, 242] on button "Revise" at bounding box center [1181, 248] width 107 height 39
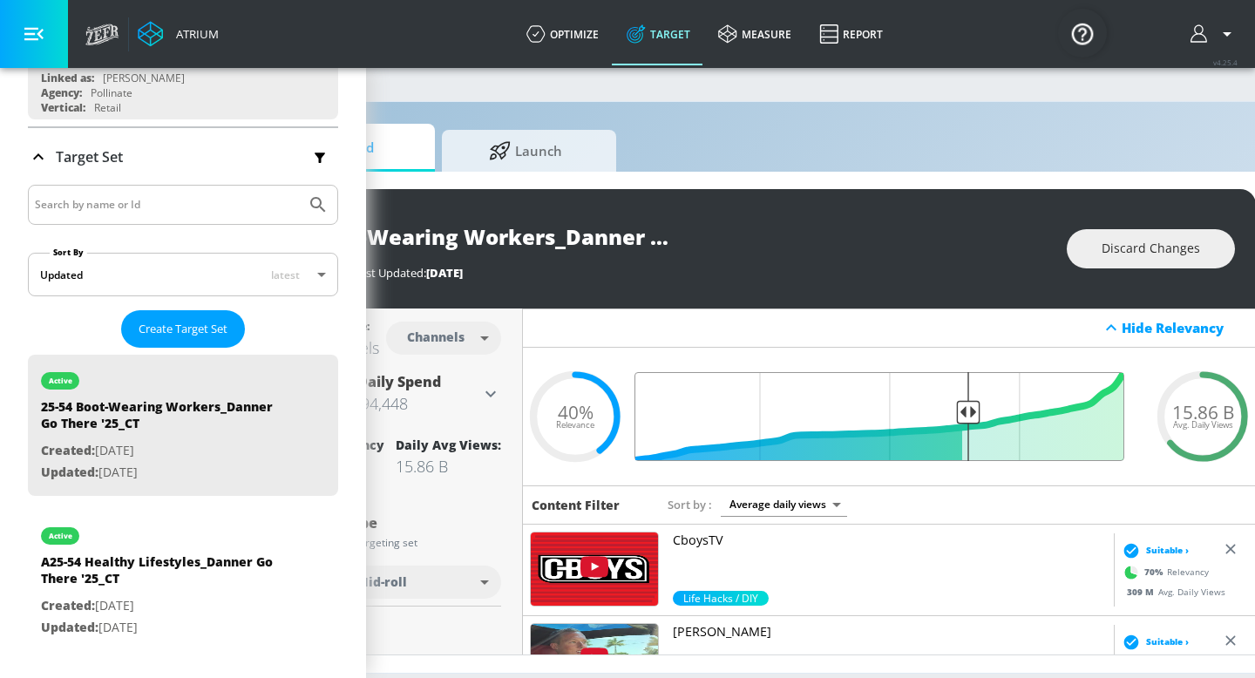
drag, startPoint x: 952, startPoint y: 407, endPoint x: 967, endPoint y: 409, distance: 15.8
click at [968, 409] on input "Final Threshold" at bounding box center [889, 416] width 488 height 89
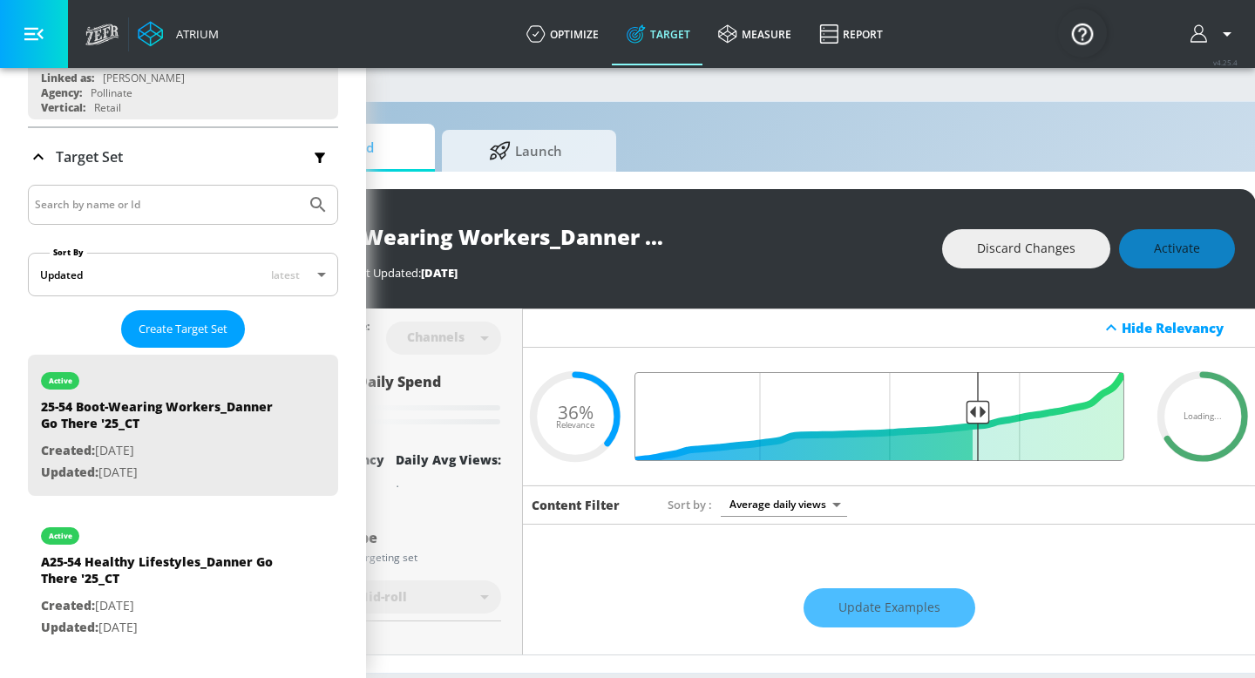
drag, startPoint x: 967, startPoint y: 409, endPoint x: 979, endPoint y: 410, distance: 12.2
click at [979, 410] on input "Final Threshold" at bounding box center [889, 416] width 488 height 89
click at [988, 411] on input "Final Threshold" at bounding box center [889, 416] width 488 height 89
drag, startPoint x: 987, startPoint y: 410, endPoint x: 996, endPoint y: 412, distance: 9.9
click at [996, 412] on input "Final Threshold" at bounding box center [889, 416] width 488 height 89
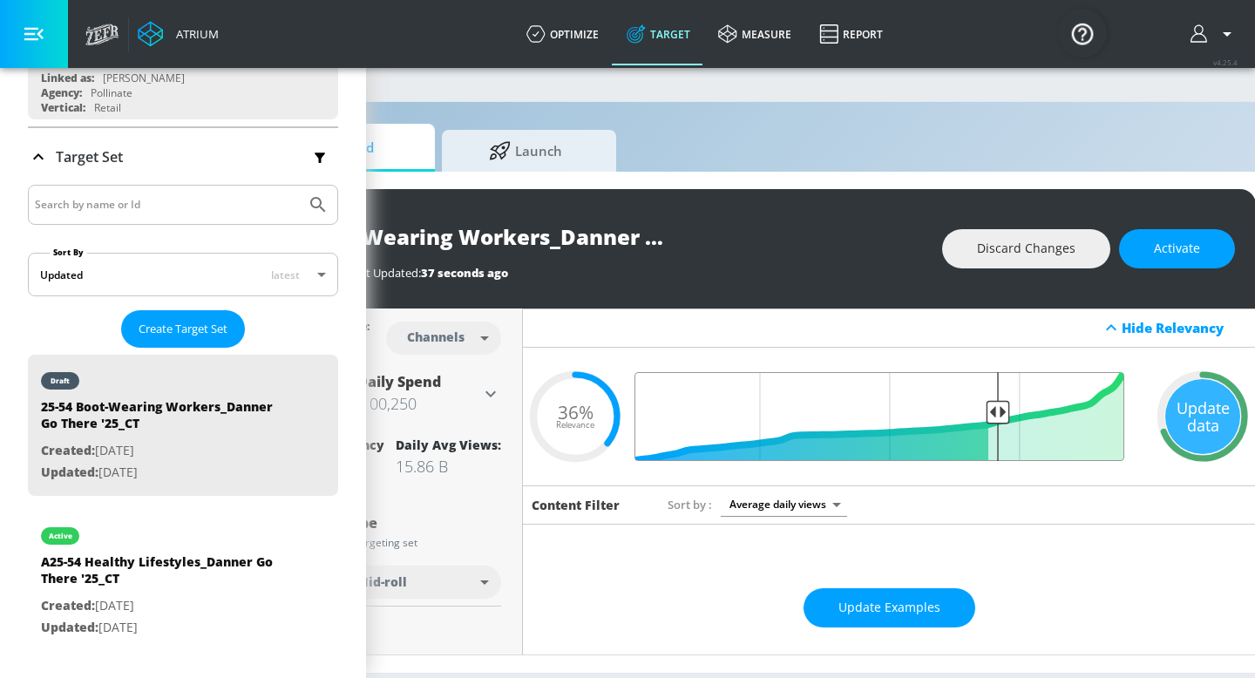
drag, startPoint x: 971, startPoint y: 411, endPoint x: 994, endPoint y: 411, distance: 23.5
type input "0.3"
click at [996, 412] on input "Final Threshold" at bounding box center [889, 416] width 488 height 89
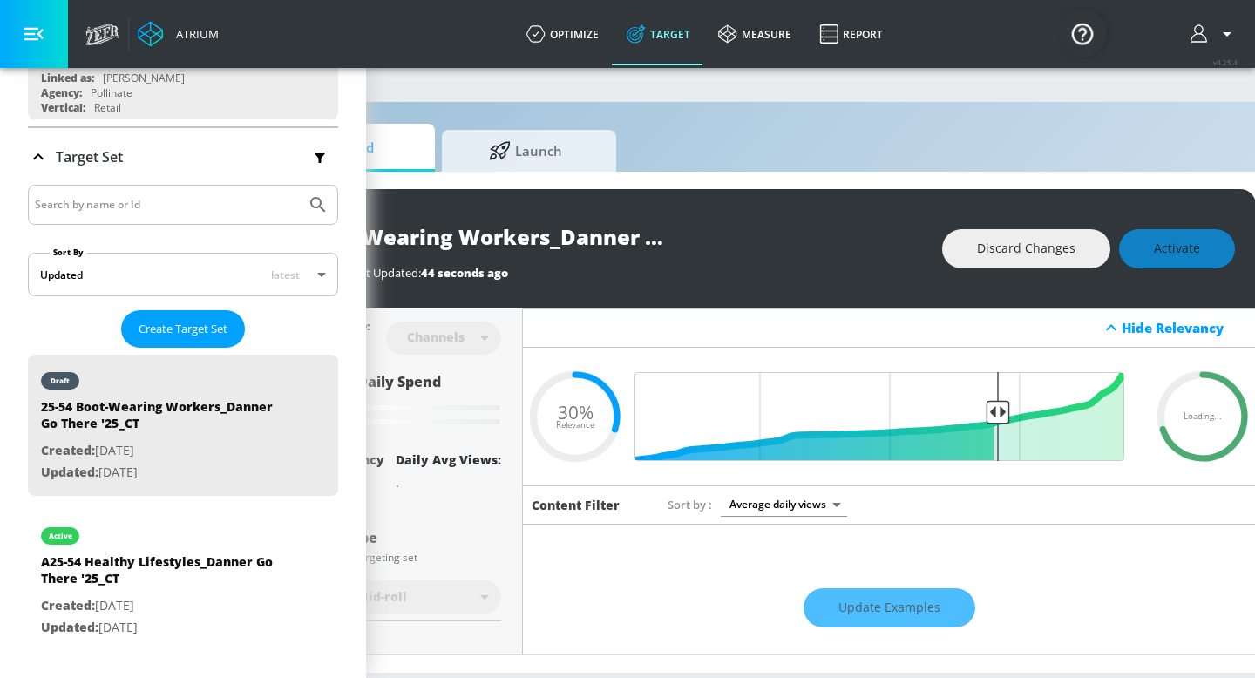
click at [1165, 252] on div "Discard Changes Activate" at bounding box center [1088, 248] width 293 height 39
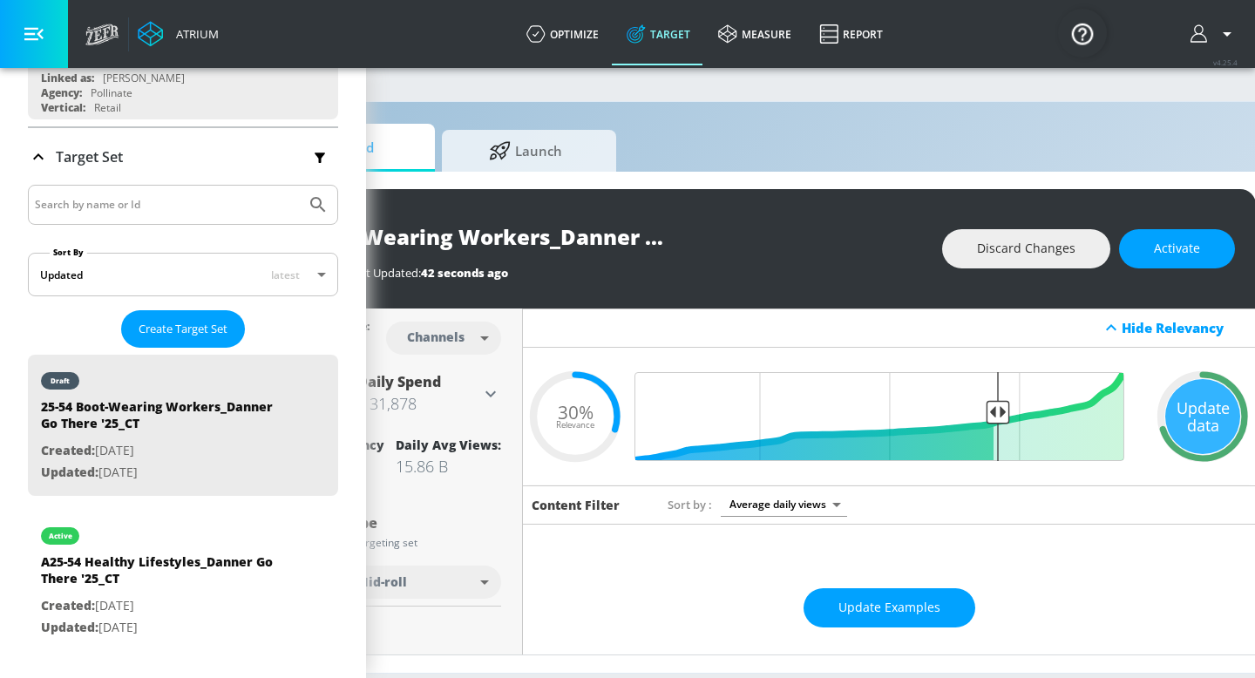
click at [1165, 251] on span "Activate" at bounding box center [1177, 249] width 46 height 22
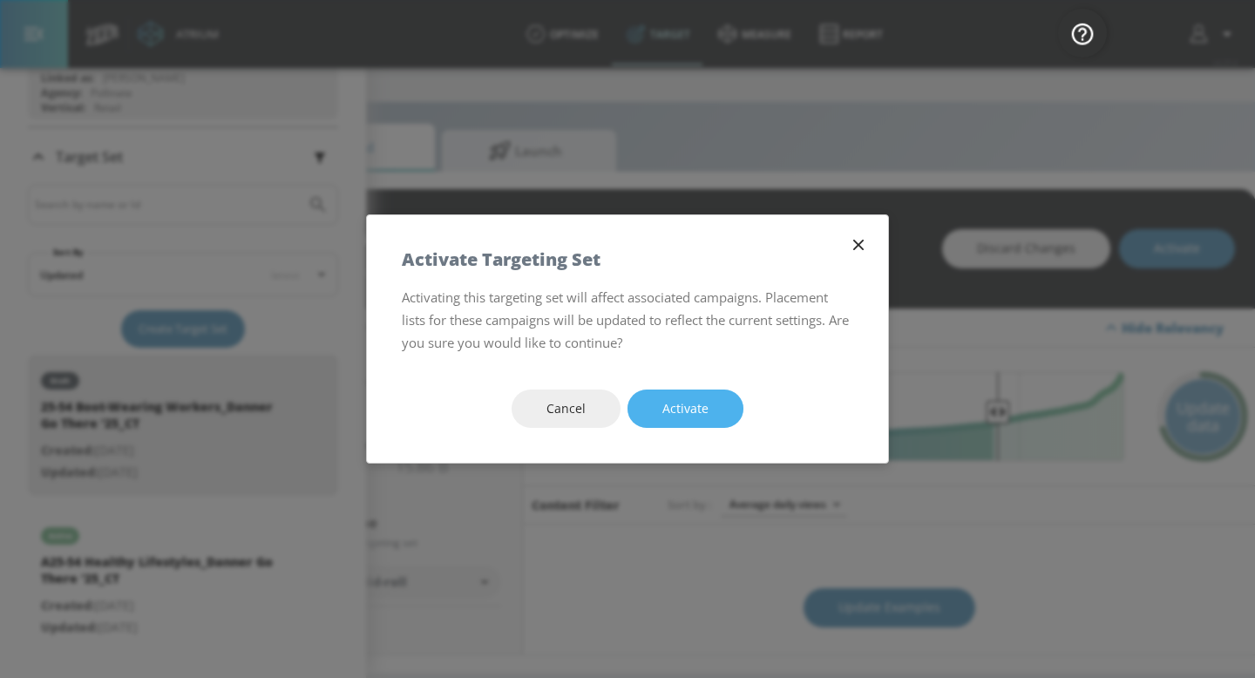
click at [723, 412] on button "Activate" at bounding box center [686, 409] width 116 height 39
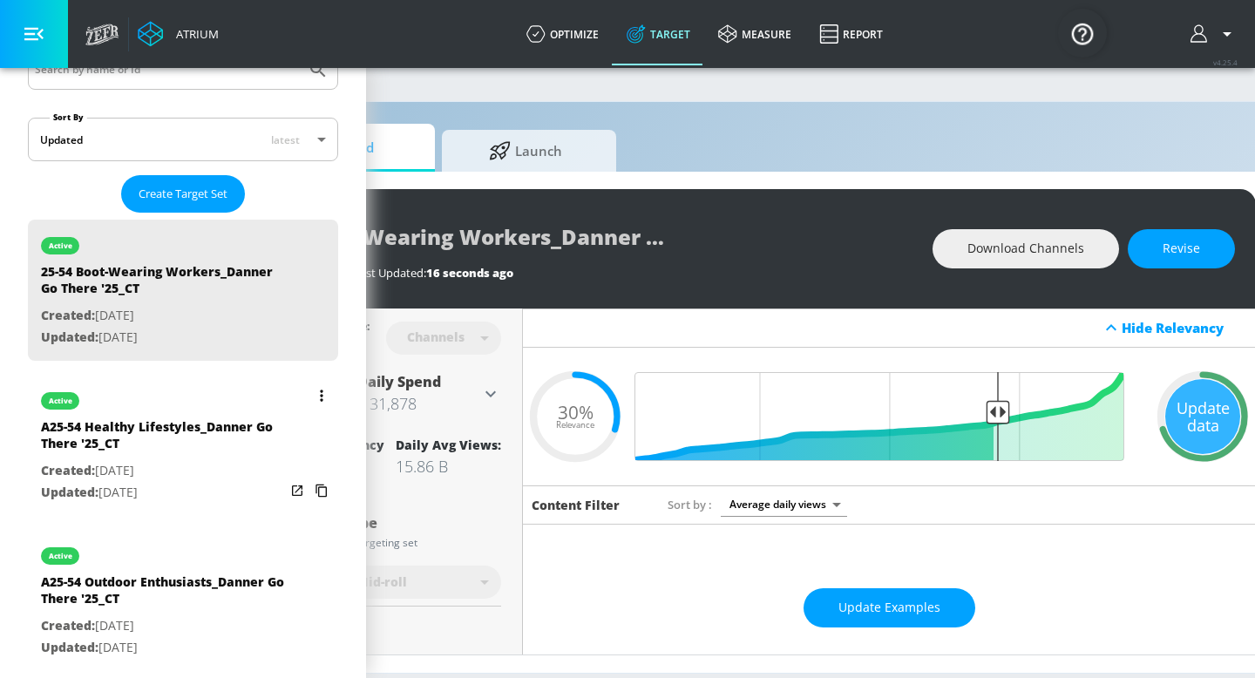
scroll to position [376, 0]
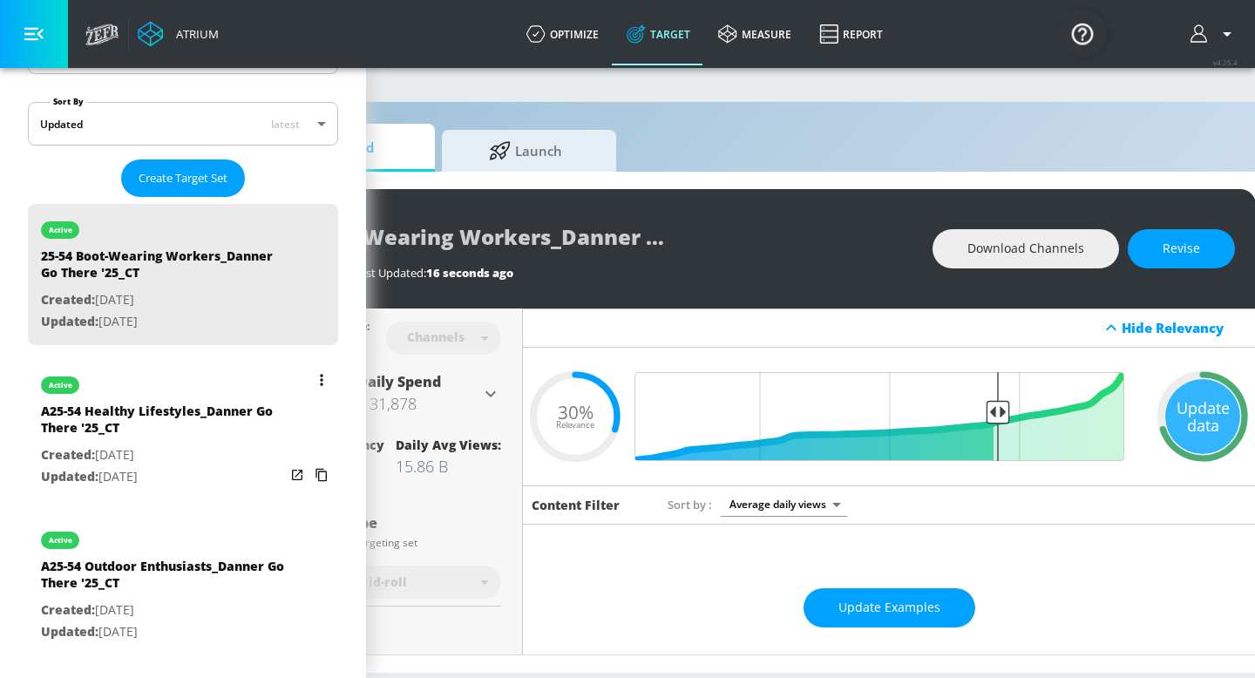
click at [174, 575] on div "A25-54 Outdoor Enthusiasts_Danner Go There '25_CT" at bounding box center [163, 579] width 244 height 42
type input "A25-54 Outdoor Enthusiasts_Danner Go There '25_CT"
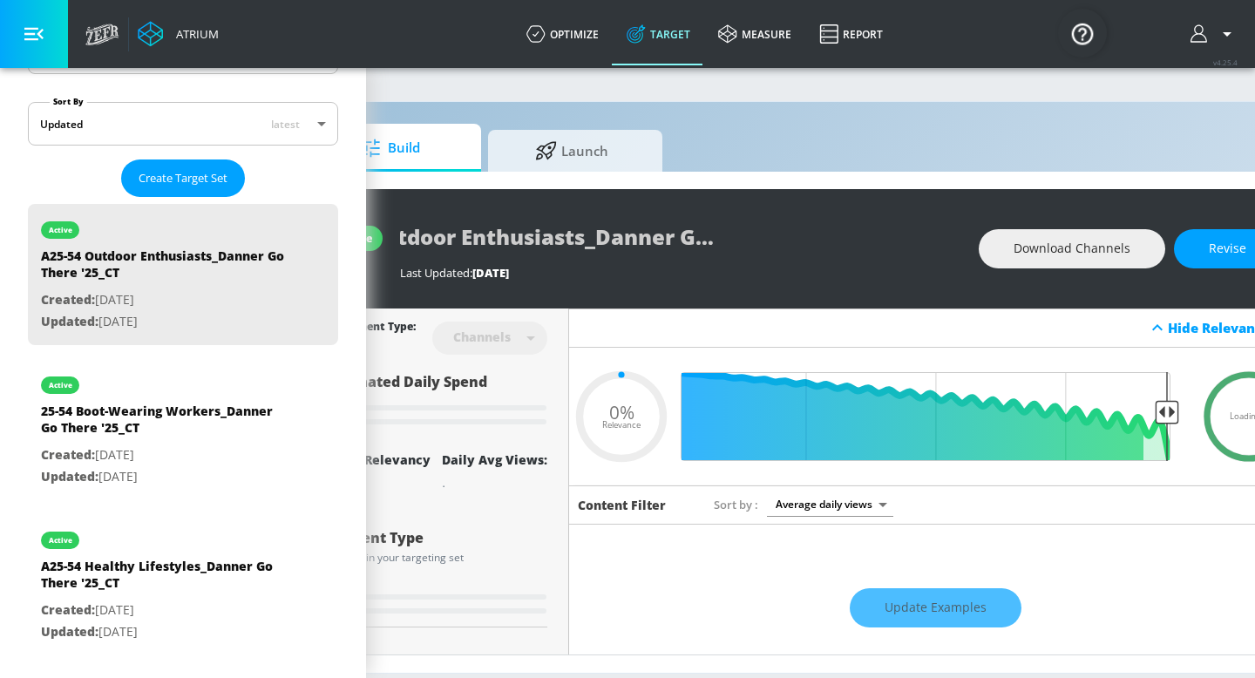
scroll to position [0, 138]
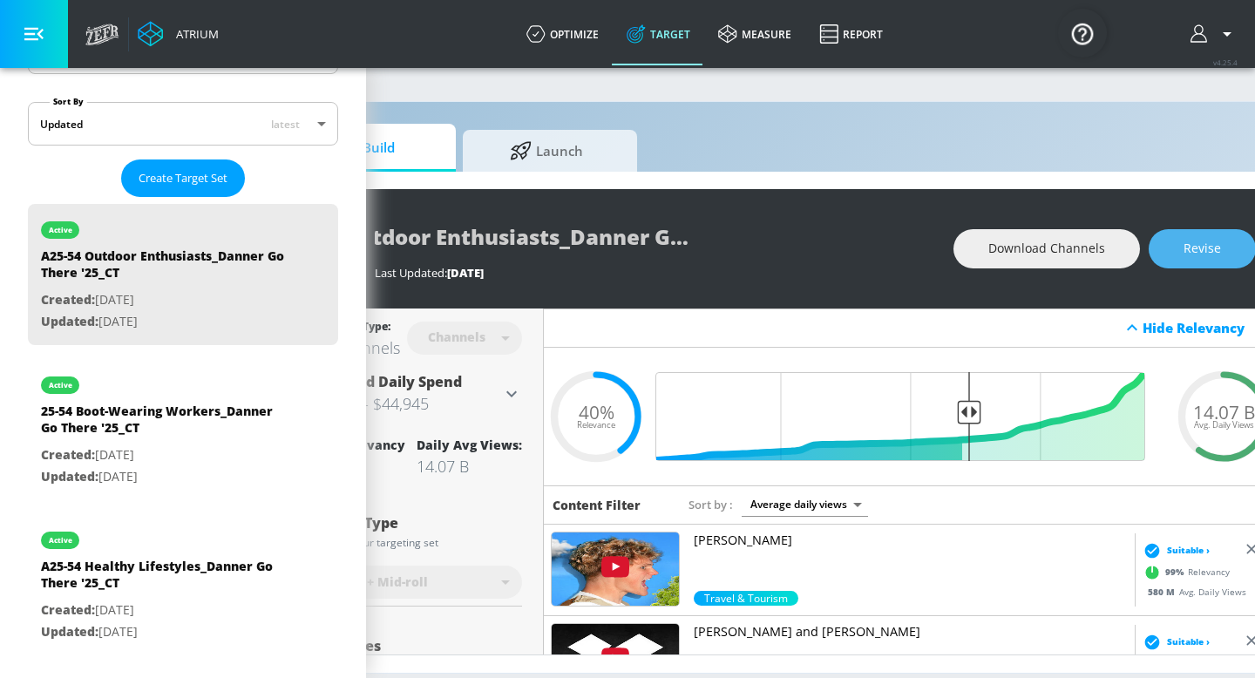
click at [1205, 255] on span "Revise" at bounding box center [1202, 249] width 37 height 22
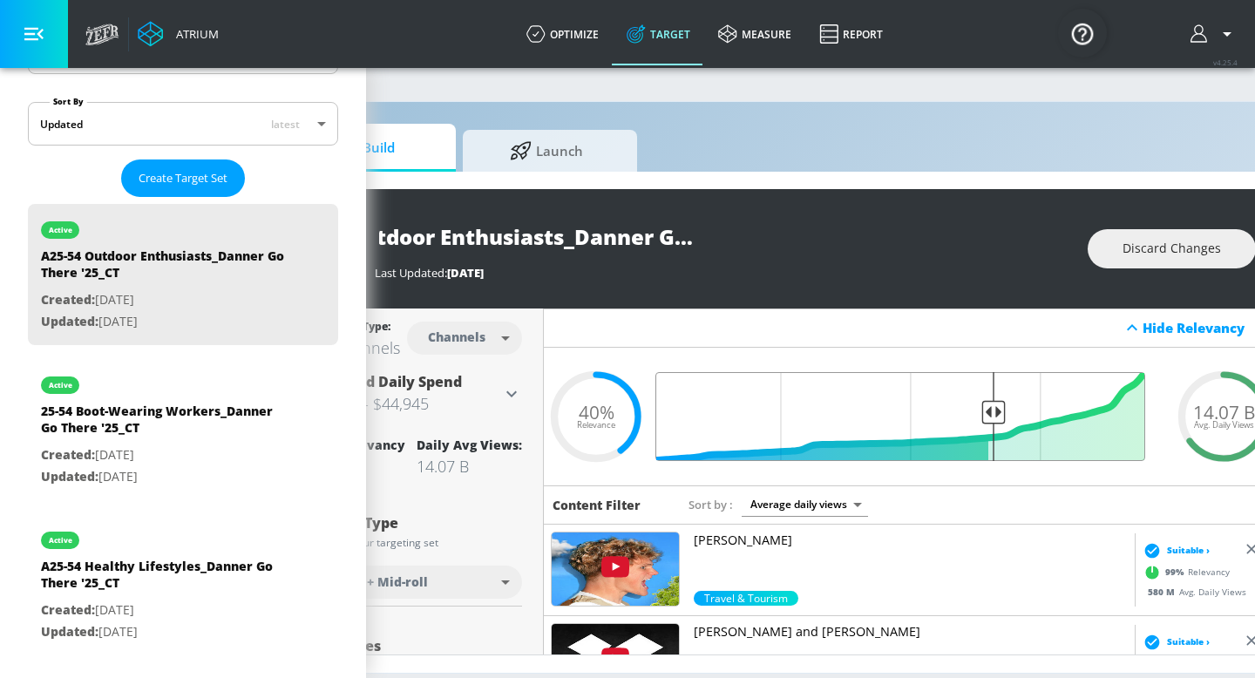
drag, startPoint x: 967, startPoint y: 412, endPoint x: 994, endPoint y: 414, distance: 27.1
click at [995, 415] on input "Final Threshold" at bounding box center [910, 416] width 488 height 89
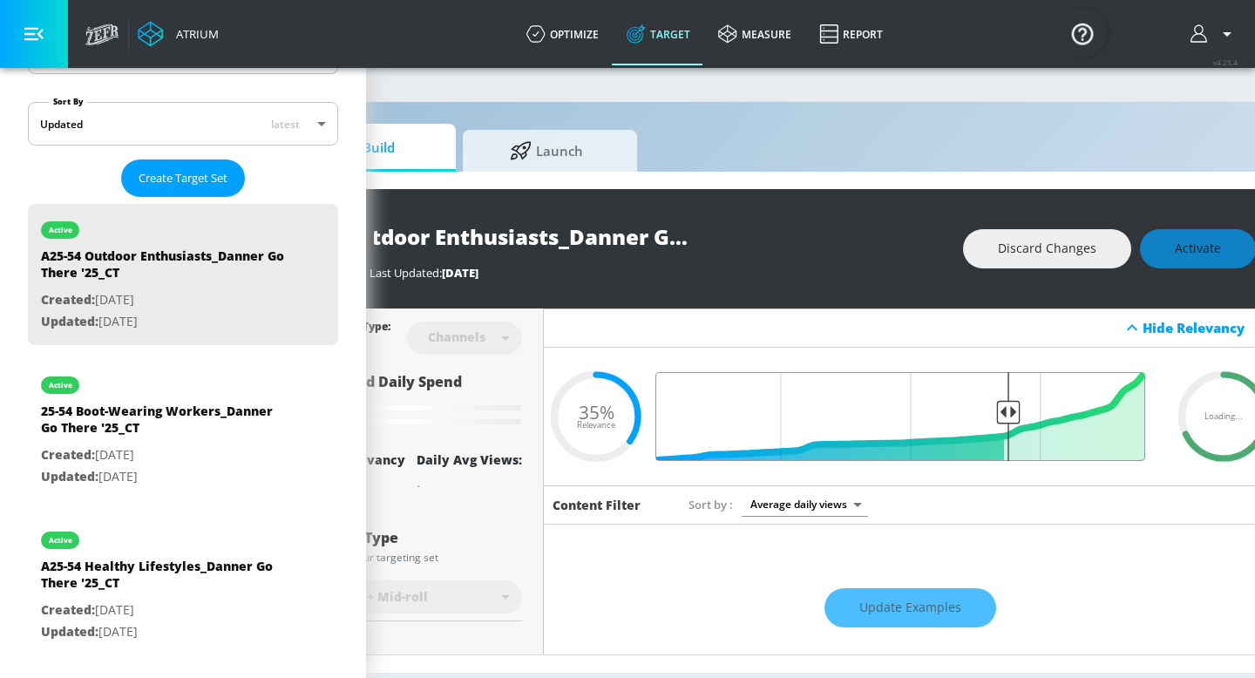
drag, startPoint x: 994, startPoint y: 414, endPoint x: 1009, endPoint y: 416, distance: 14.9
click at [1009, 417] on input "Final Threshold" at bounding box center [910, 416] width 488 height 89
click at [1015, 411] on input "Final Threshold" at bounding box center [910, 416] width 488 height 89
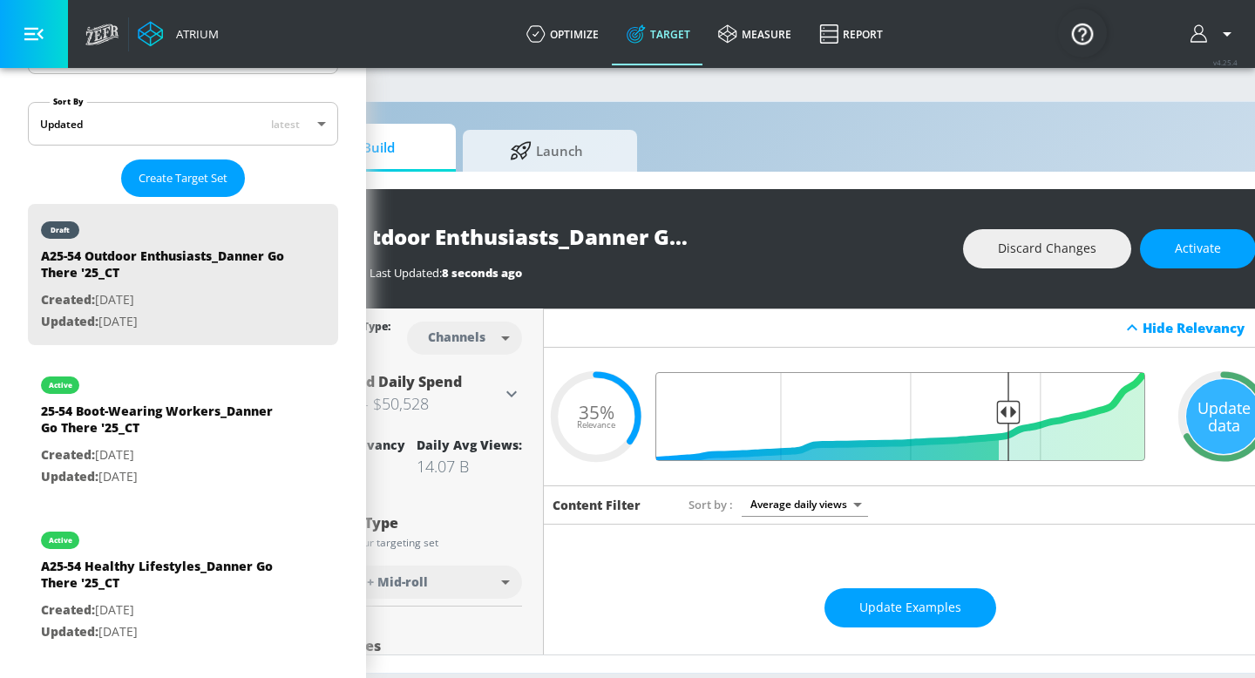
drag, startPoint x: 994, startPoint y: 411, endPoint x: 1008, endPoint y: 411, distance: 13.9
click at [1008, 411] on input "Final Threshold" at bounding box center [910, 416] width 488 height 89
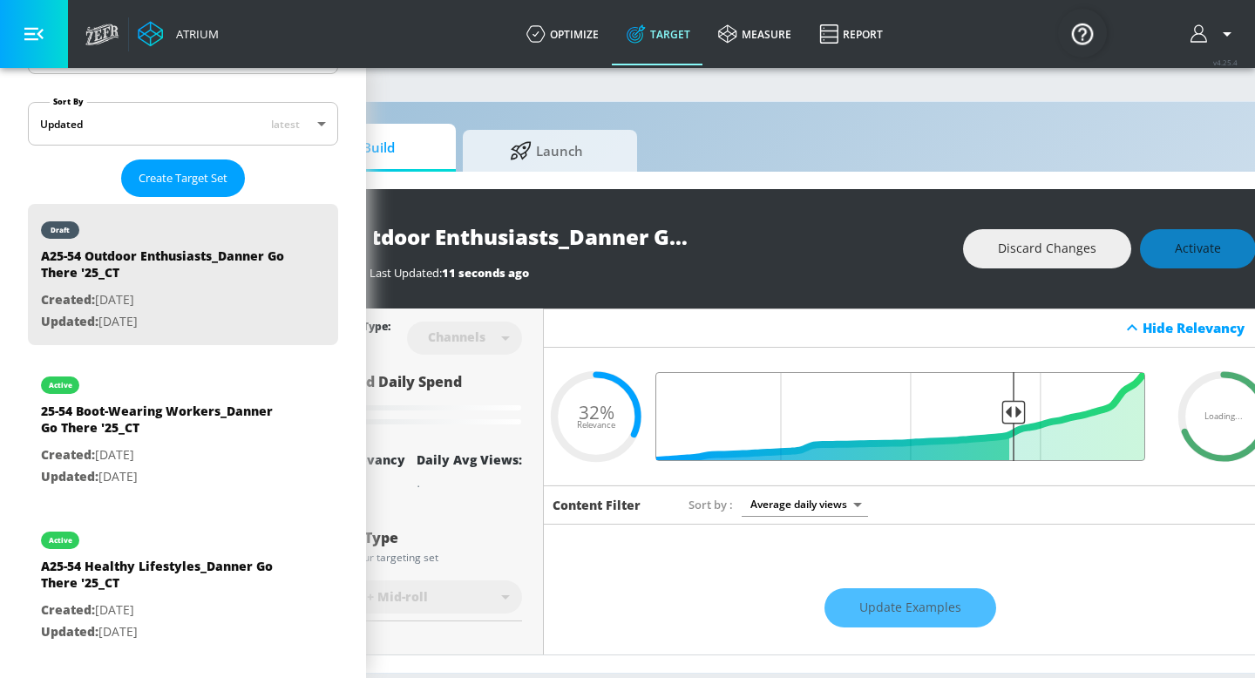
click at [1014, 413] on input "Final Threshold" at bounding box center [910, 416] width 488 height 89
click at [1015, 412] on input "Final Threshold" at bounding box center [910, 416] width 488 height 89
click at [1193, 249] on div "Discard Changes Activate" at bounding box center [1109, 248] width 293 height 39
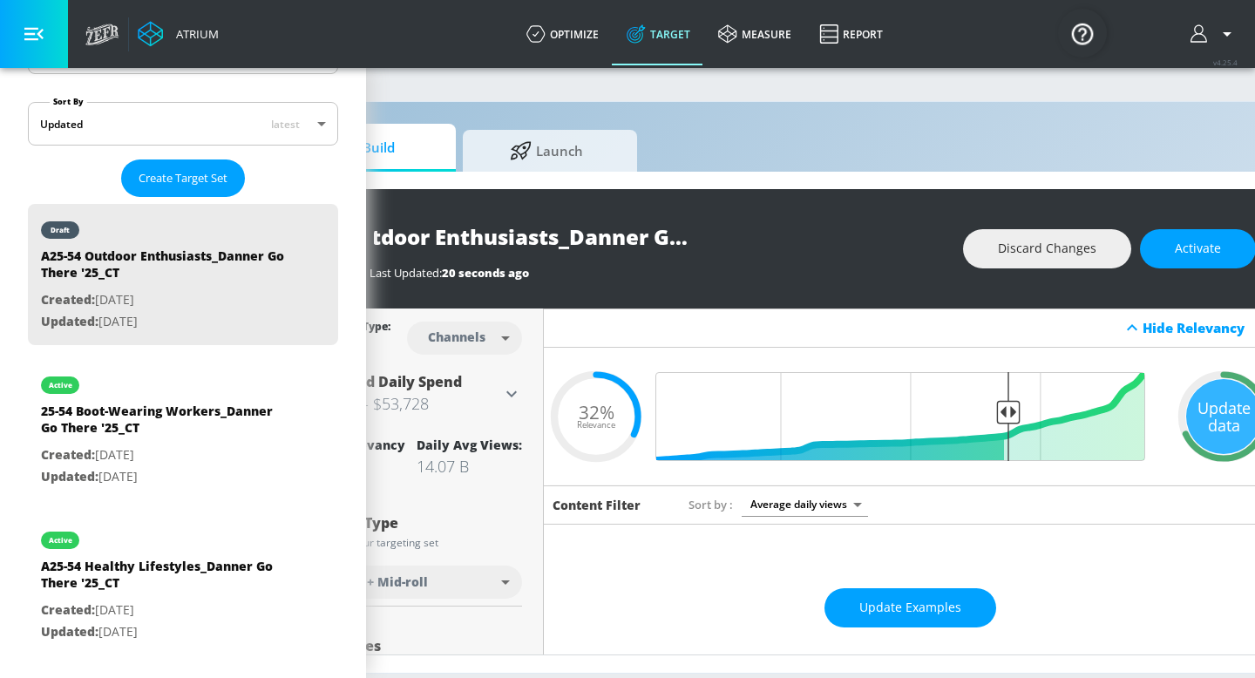
click at [1193, 248] on span "Activate" at bounding box center [1198, 249] width 46 height 22
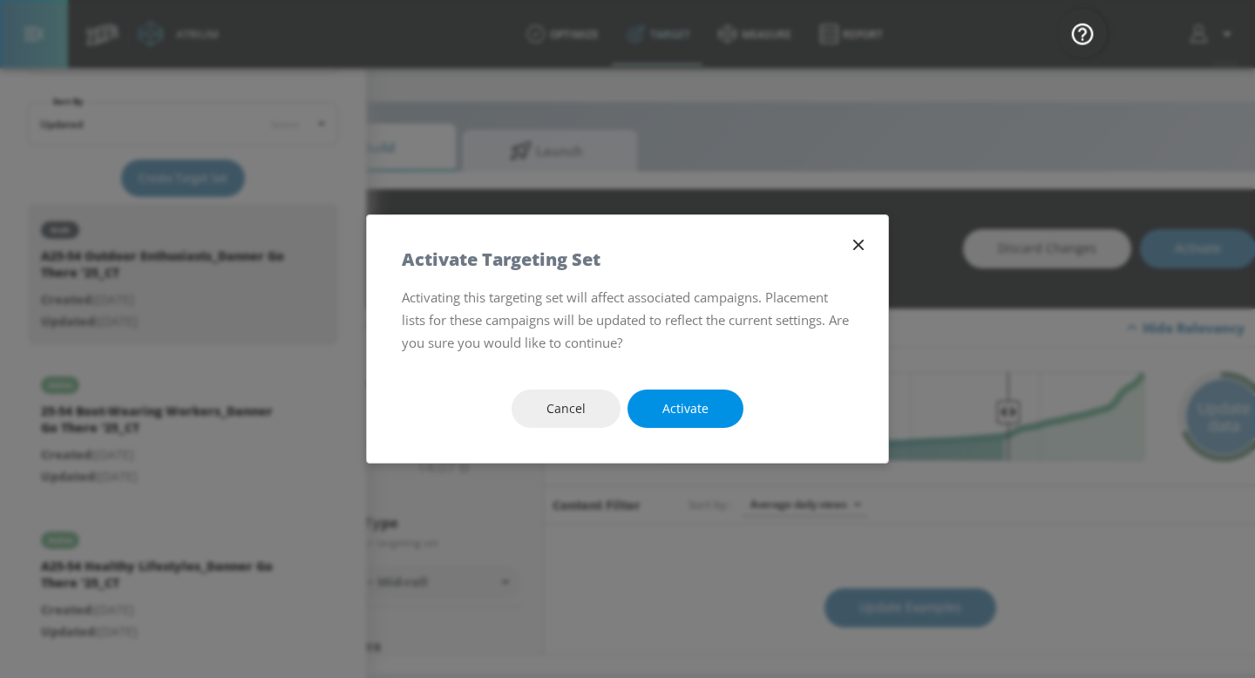
click at [695, 404] on span "Activate" at bounding box center [685, 409] width 46 height 22
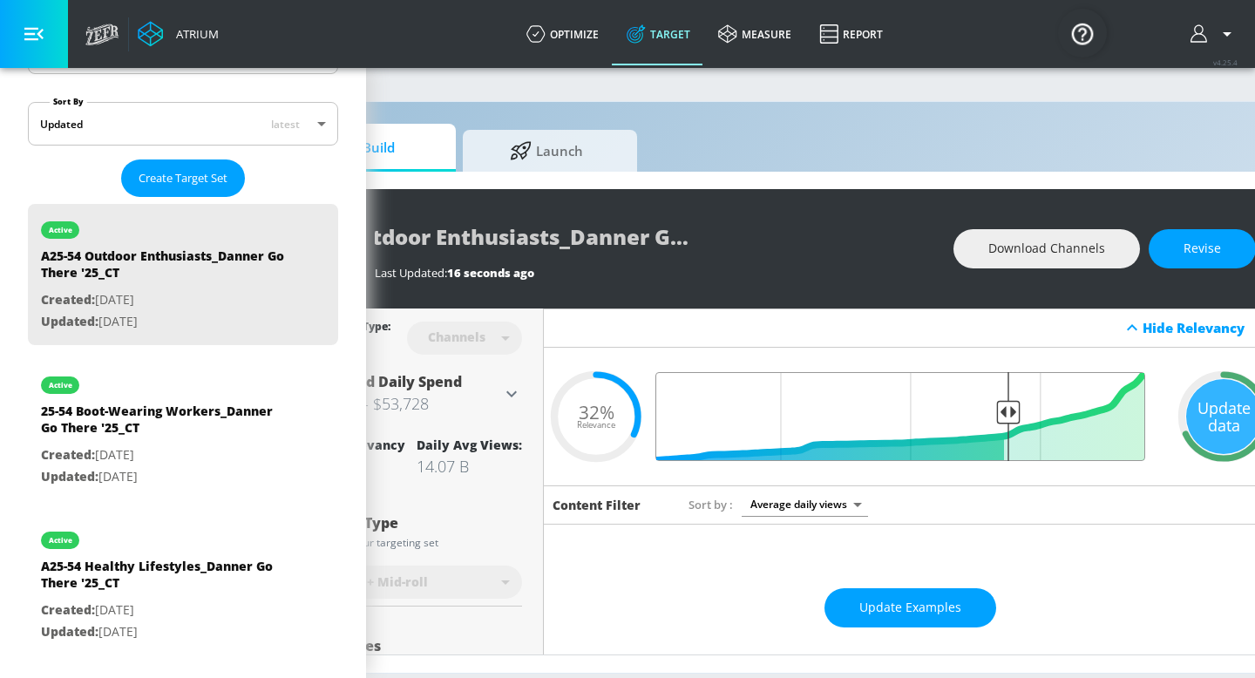
click at [1006, 412] on input "Final Threshold" at bounding box center [910, 416] width 488 height 89
click at [1205, 250] on span "Revise" at bounding box center [1202, 249] width 37 height 22
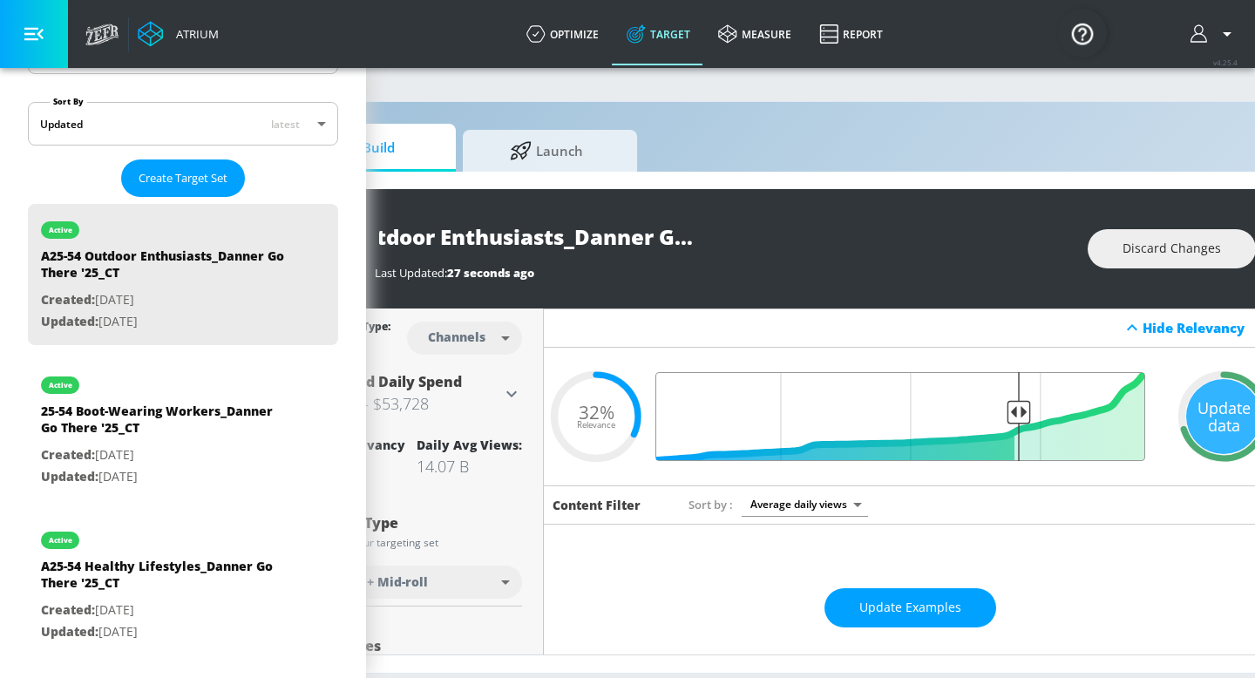
type input "0.3"
click at [1017, 408] on input "Final Threshold" at bounding box center [910, 416] width 488 height 89
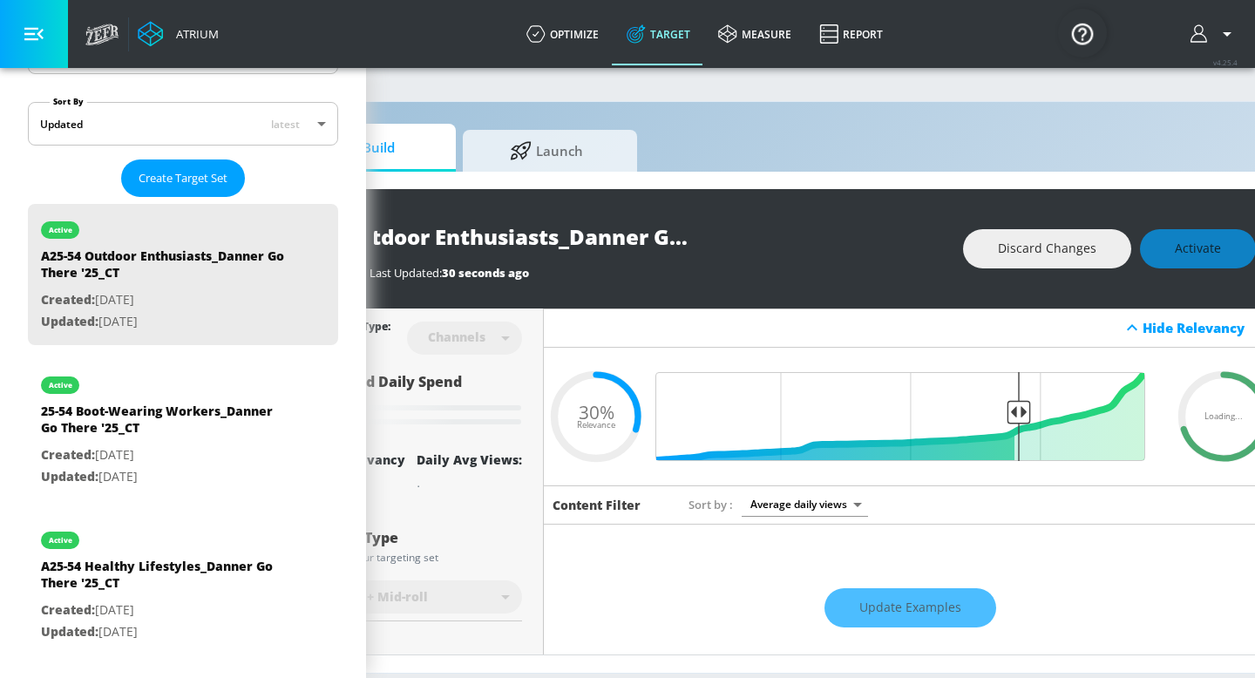
click at [1202, 257] on div "Discard Changes Activate" at bounding box center [1109, 248] width 293 height 39
click at [1199, 248] on div "Discard Changes Activate" at bounding box center [1109, 248] width 293 height 39
click at [1222, 243] on div "Discard Changes Activate" at bounding box center [1109, 248] width 293 height 39
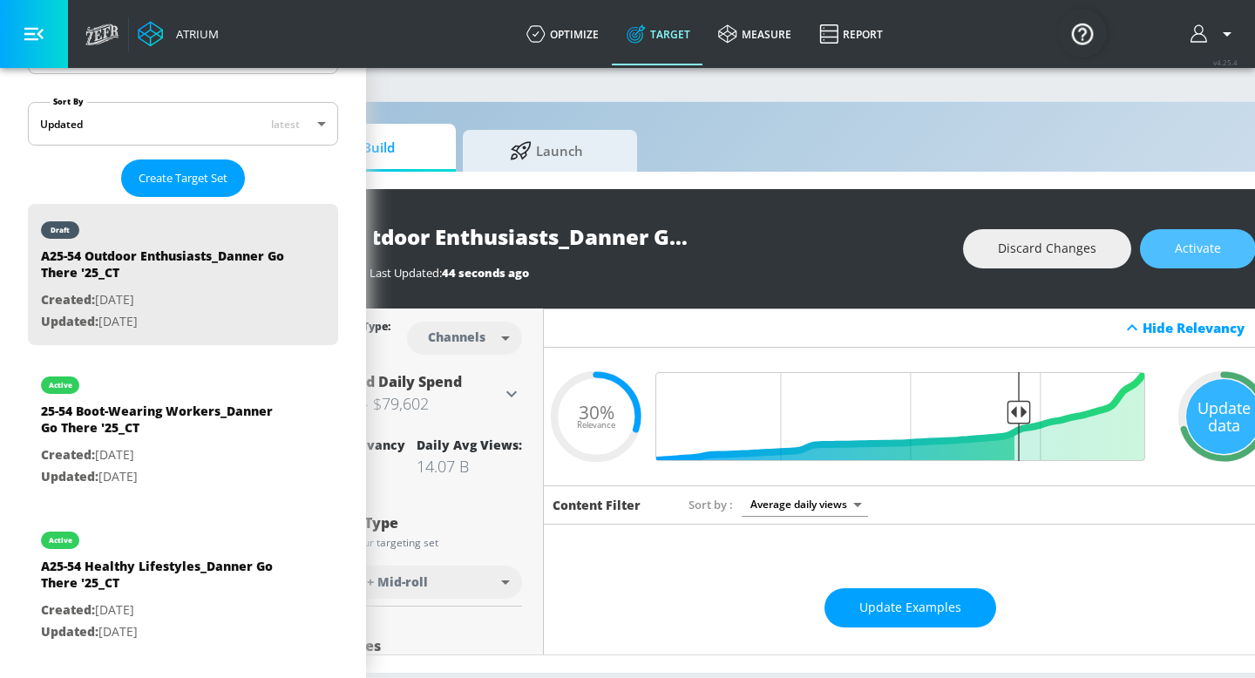
click at [1222, 240] on button "Activate" at bounding box center [1198, 248] width 116 height 39
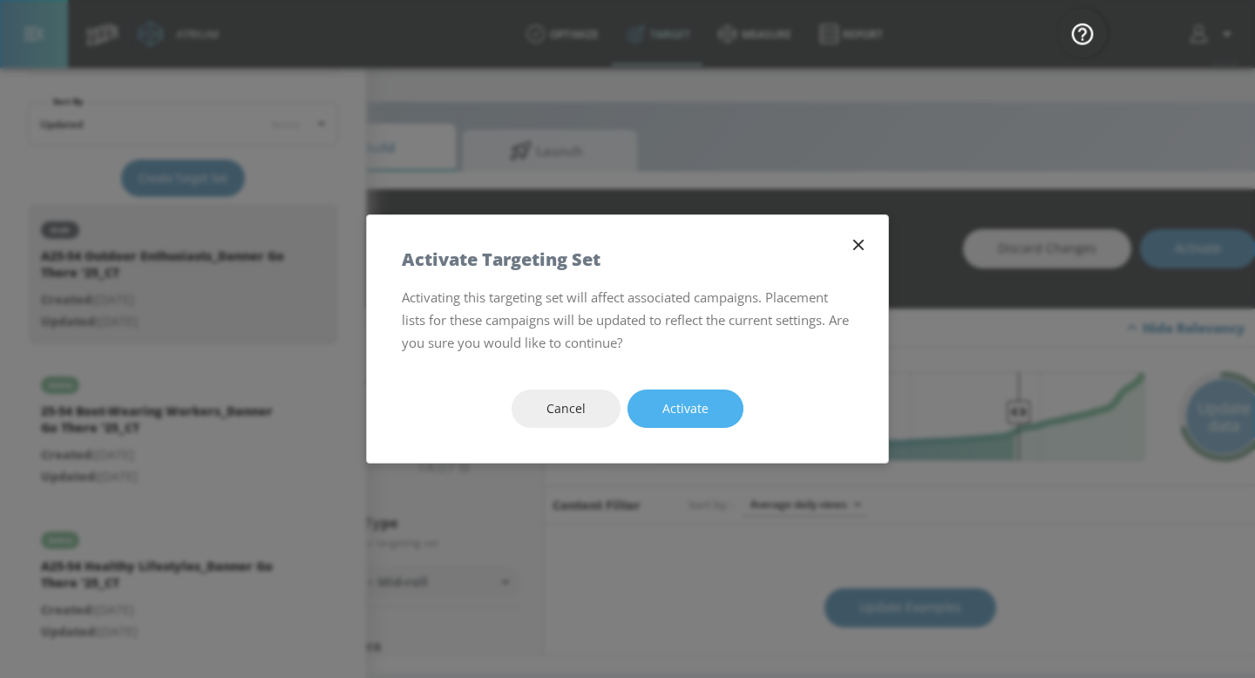
click at [695, 400] on span "Activate" at bounding box center [685, 409] width 46 height 22
